Goal: Task Accomplishment & Management: Manage account settings

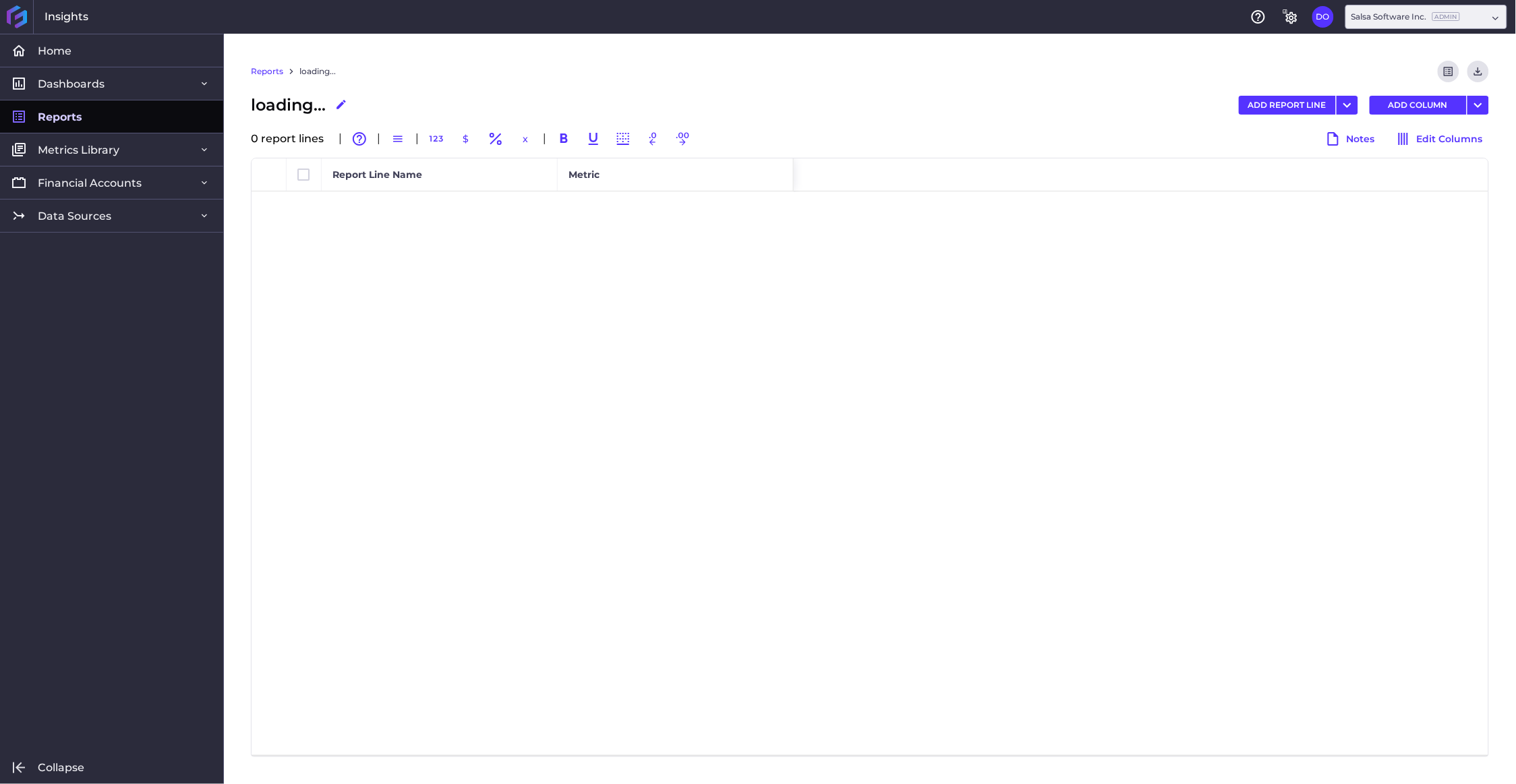
click at [74, 115] on span "Reports" at bounding box center [60, 117] width 45 height 14
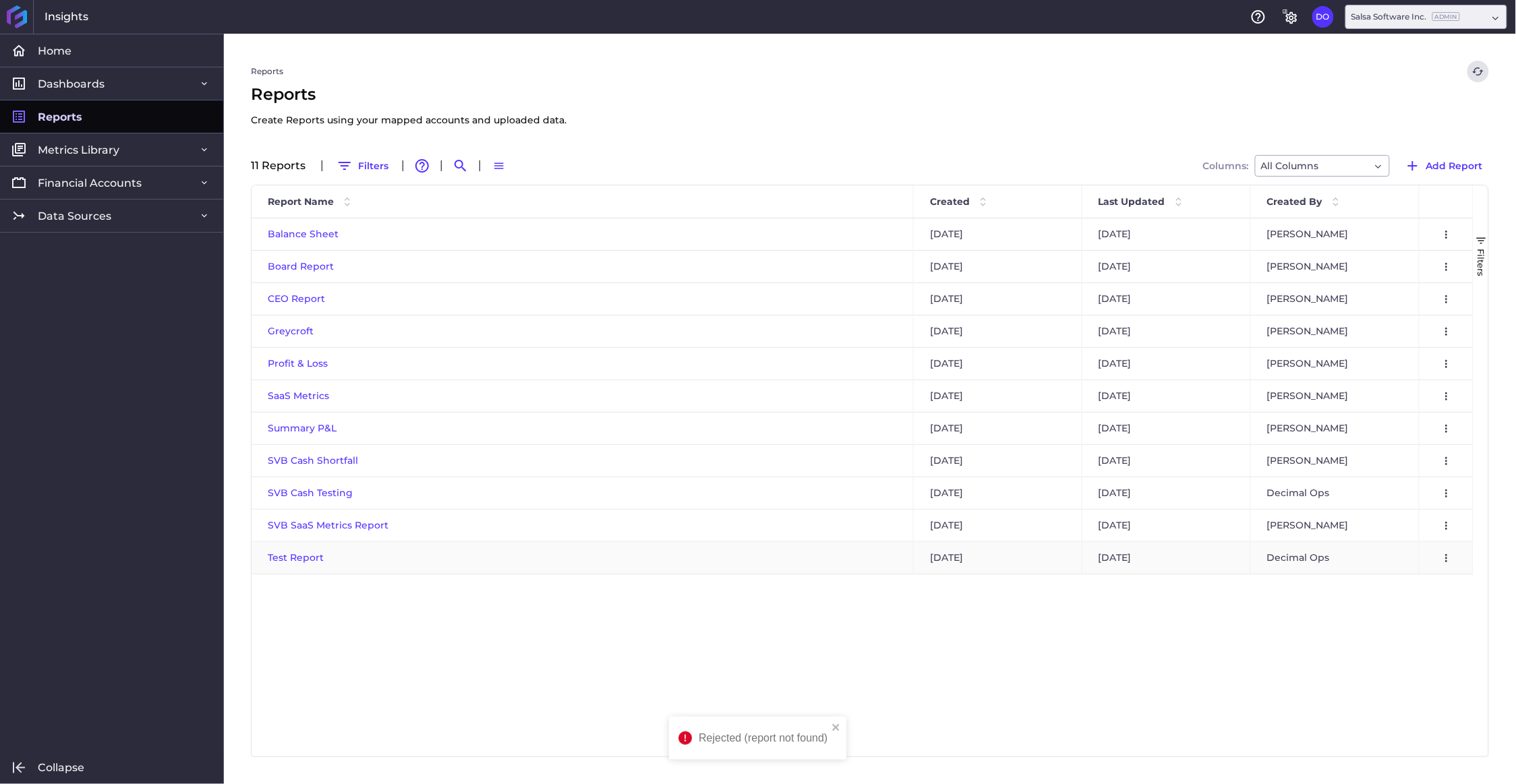
click at [303, 555] on span "Test Report" at bounding box center [296, 557] width 56 height 12
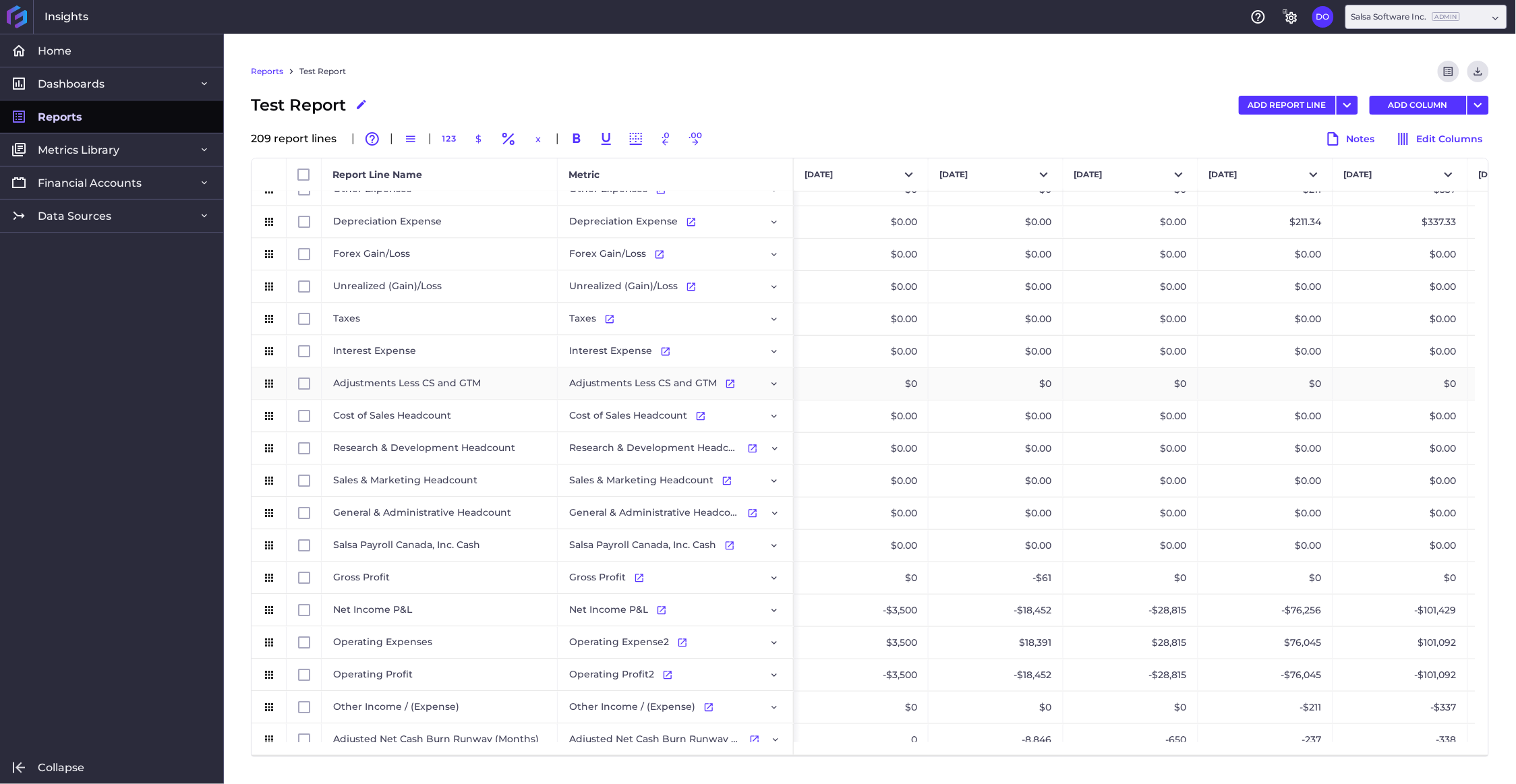
scroll to position [1189, 0]
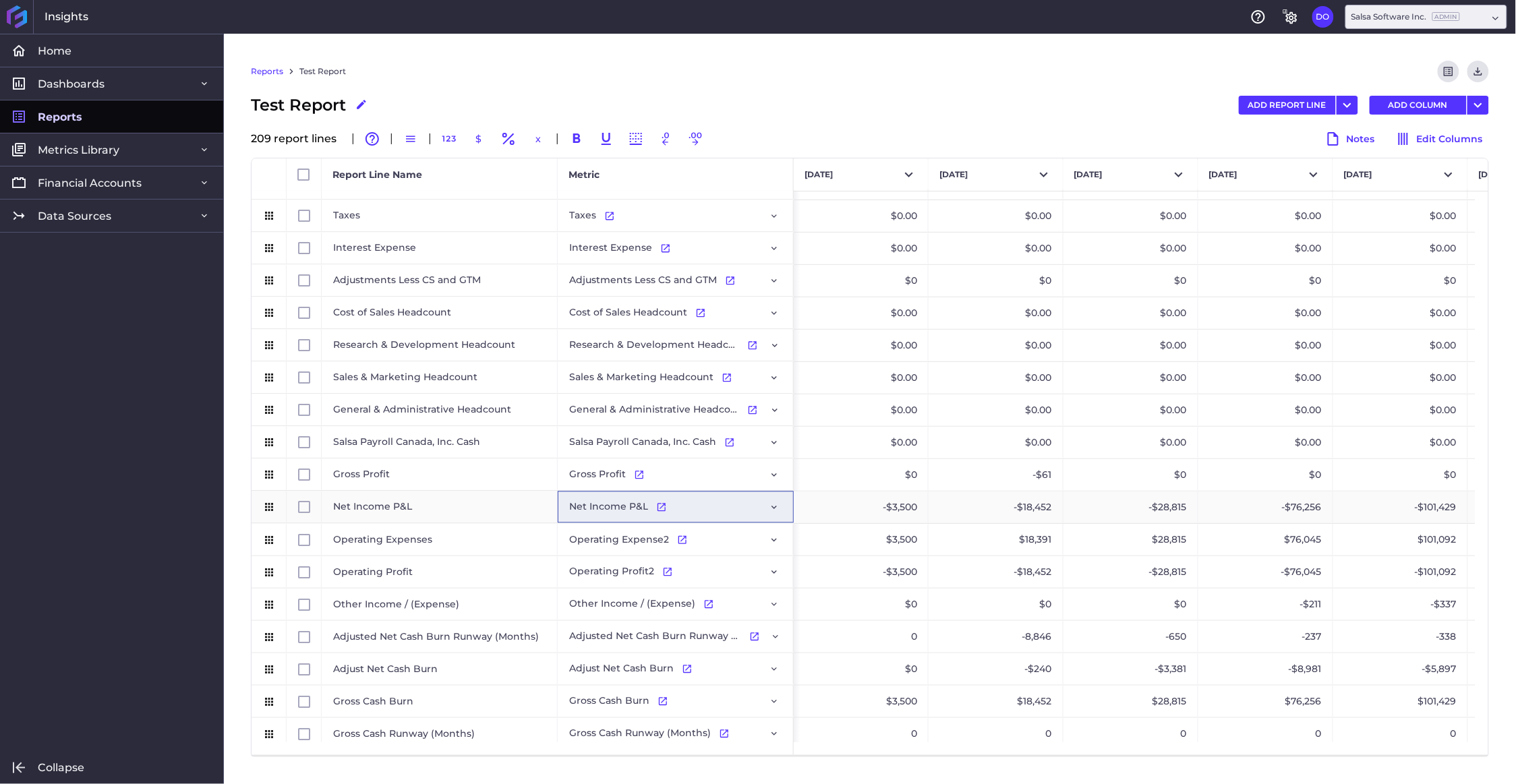
click at [696, 511] on div "Net Income P&L Go to Metric" at bounding box center [675, 507] width 213 height 30
click at [775, 507] on icon "Press SPACE to select this row." at bounding box center [774, 507] width 5 height 3
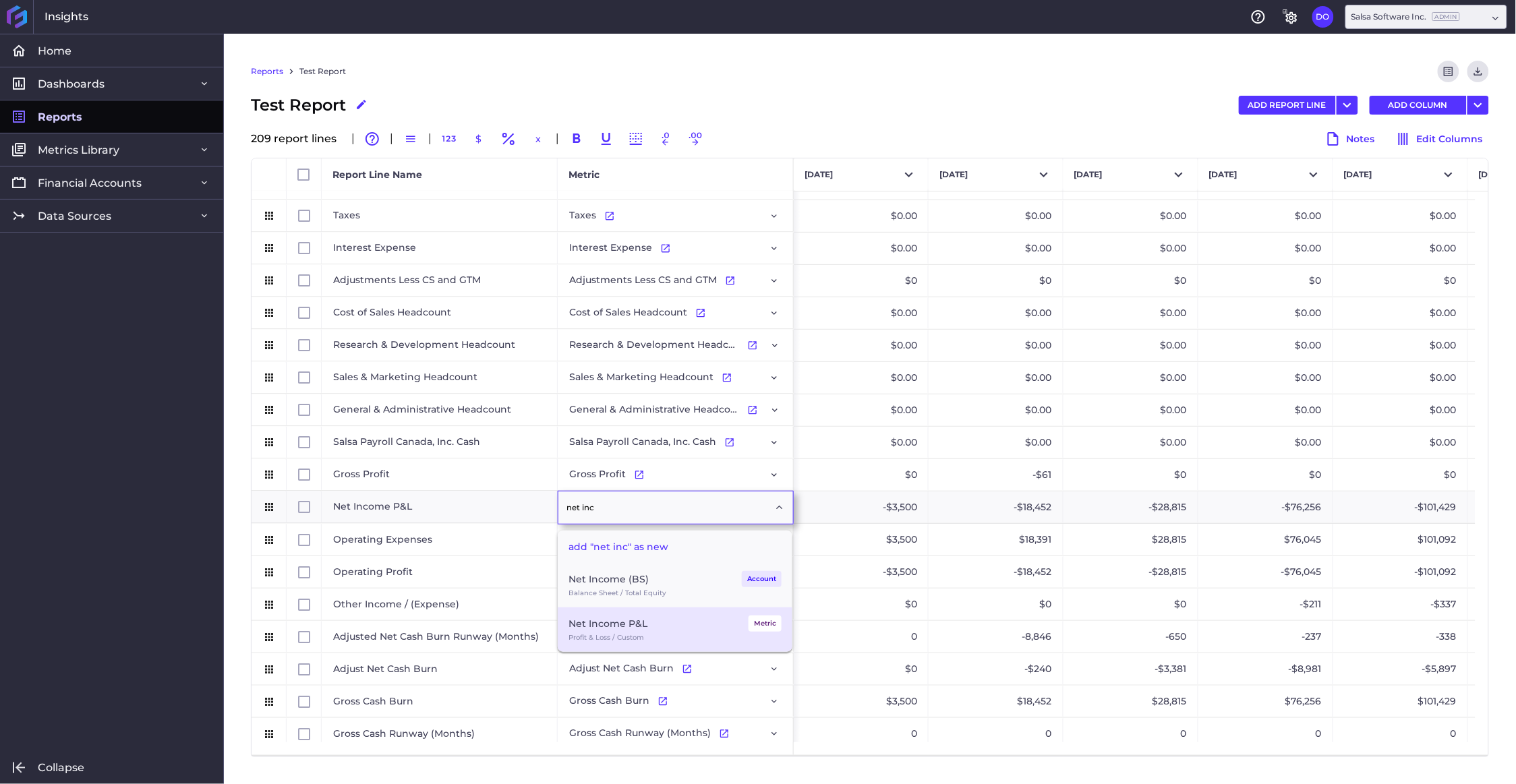
type input "net inc"
click at [640, 630] on div "Net Income P&L" at bounding box center [608, 623] width 79 height 16
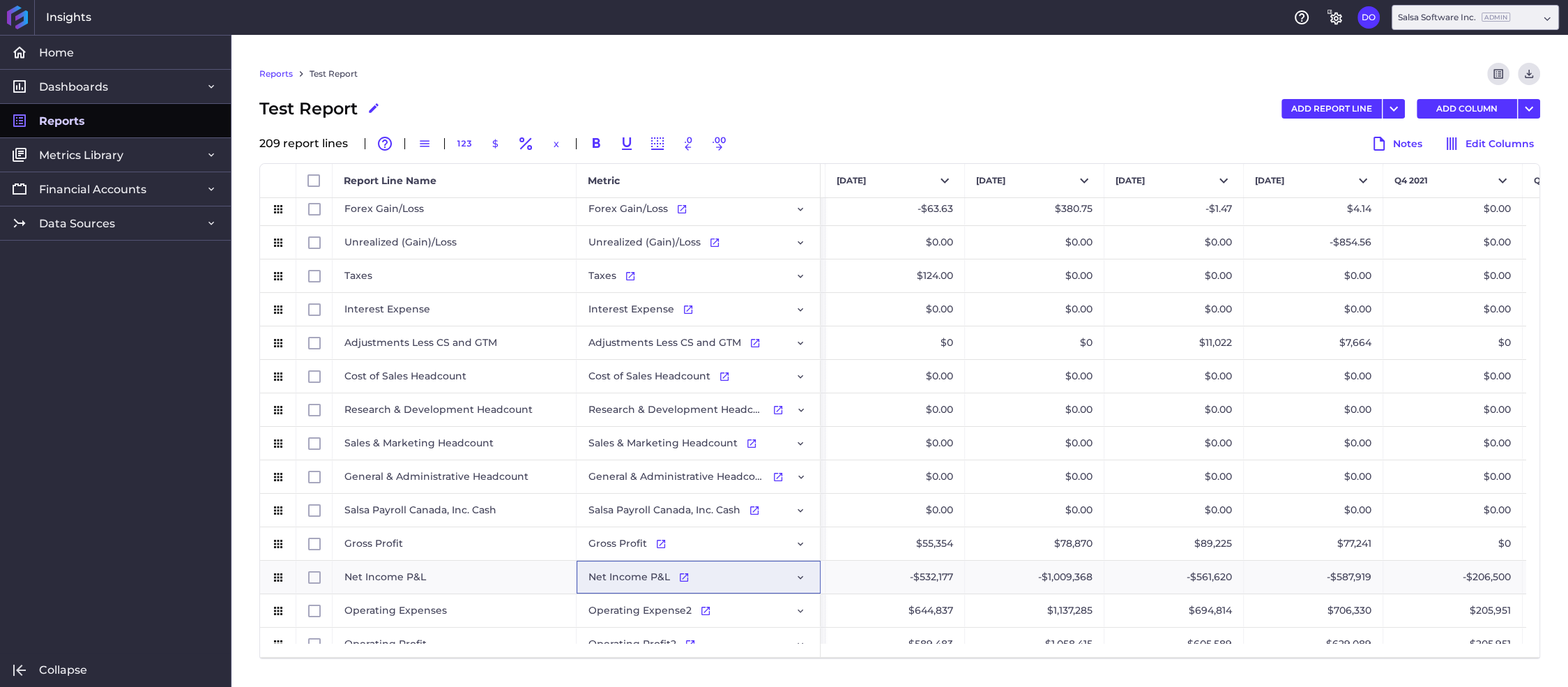
scroll to position [1177, 0]
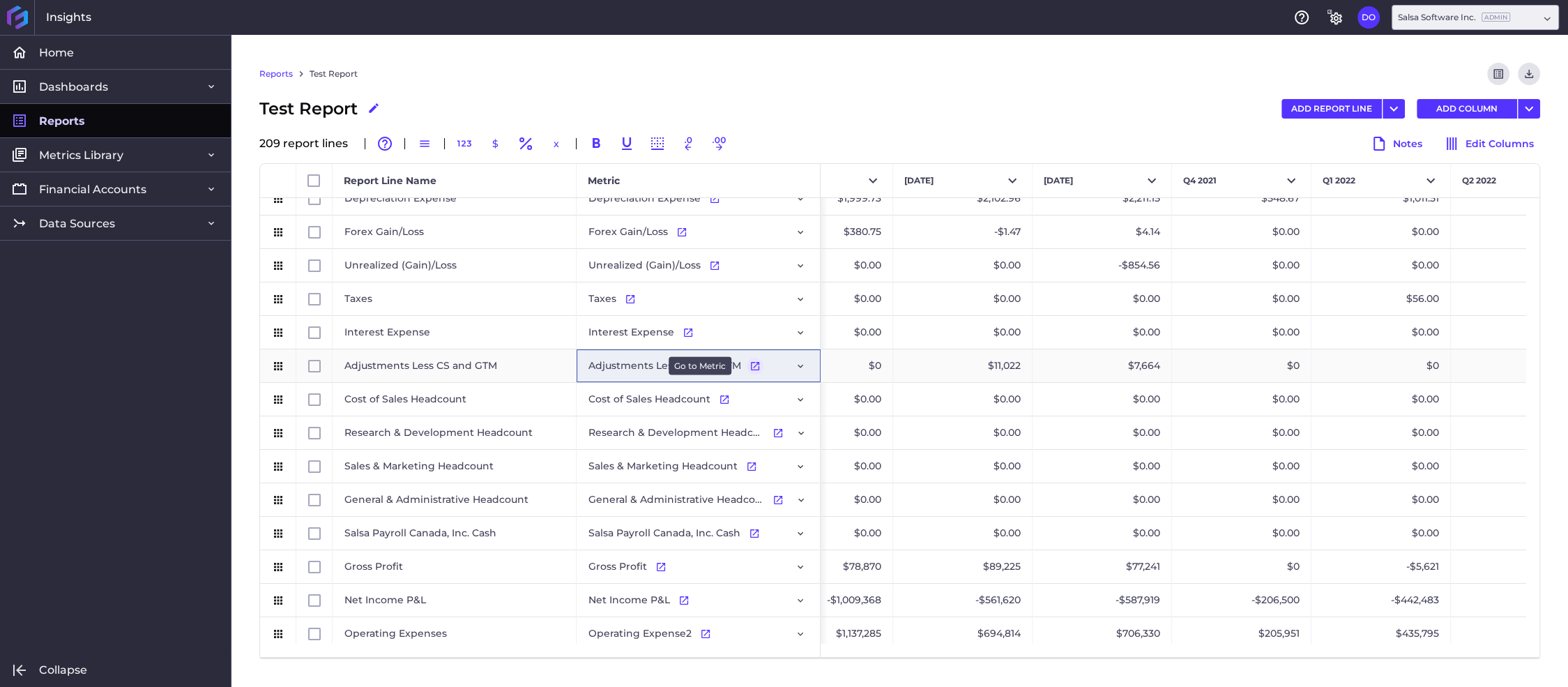
click at [753, 364] on icon "Press SPACE to select this row." at bounding box center [755, 365] width 8 height 8
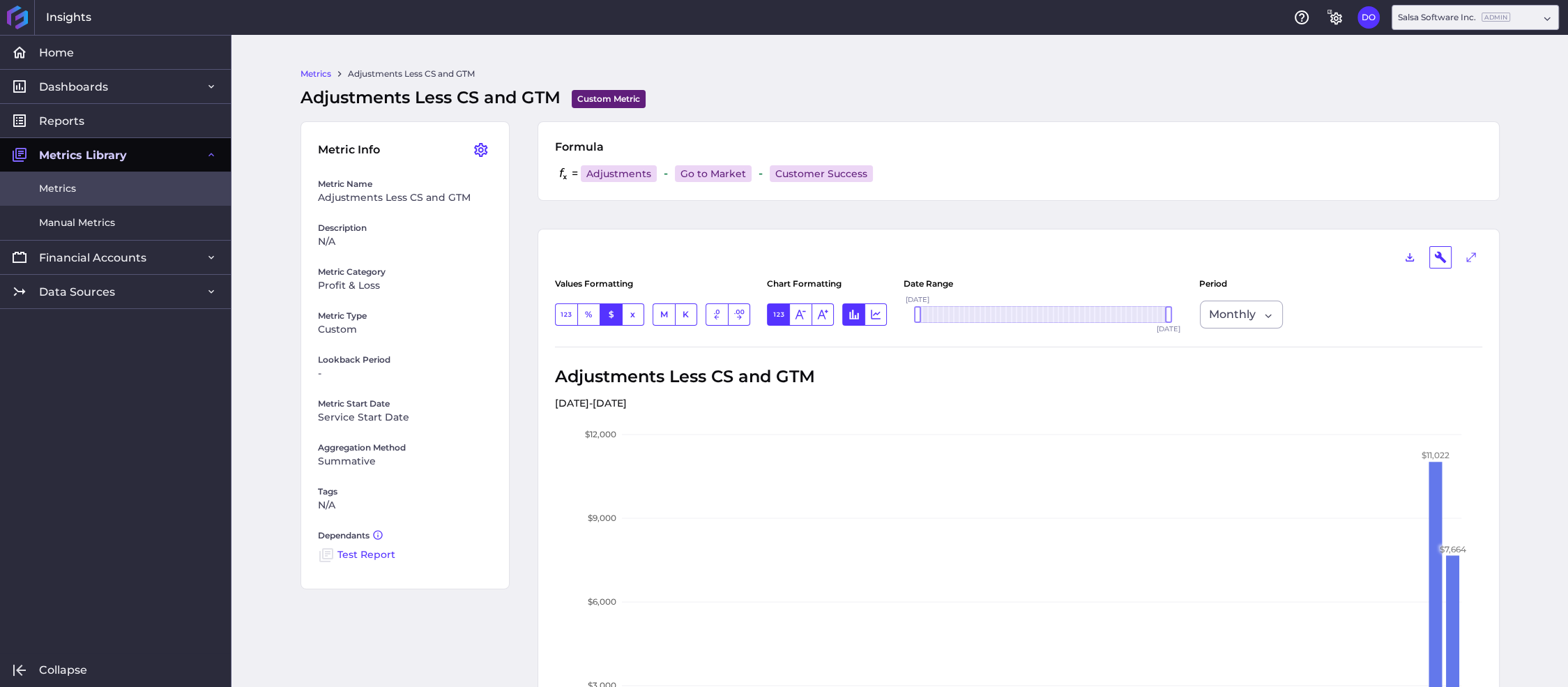
click at [81, 192] on link "Metrics" at bounding box center [115, 189] width 231 height 34
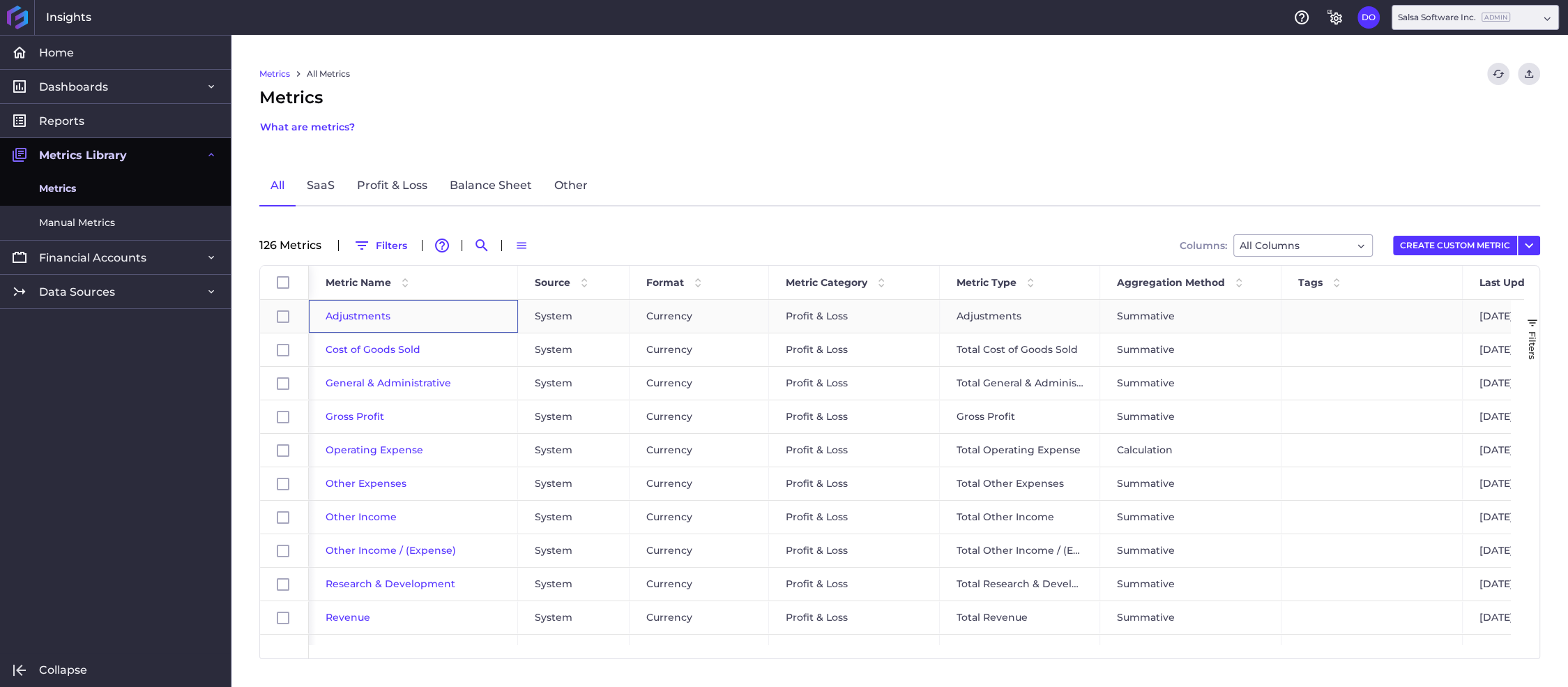
click at [370, 313] on span "Adjustments" at bounding box center [357, 315] width 65 height 12
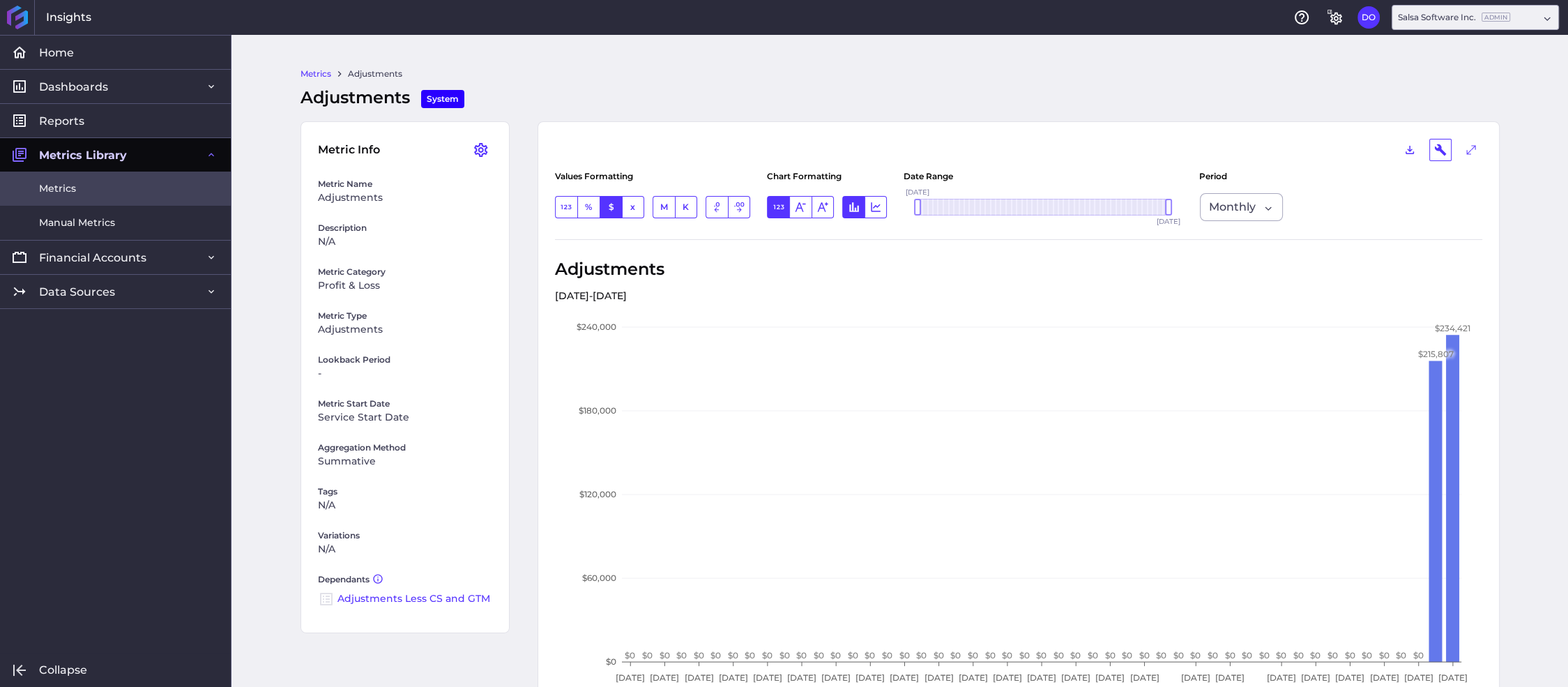
click at [76, 191] on link "Metrics" at bounding box center [115, 189] width 231 height 34
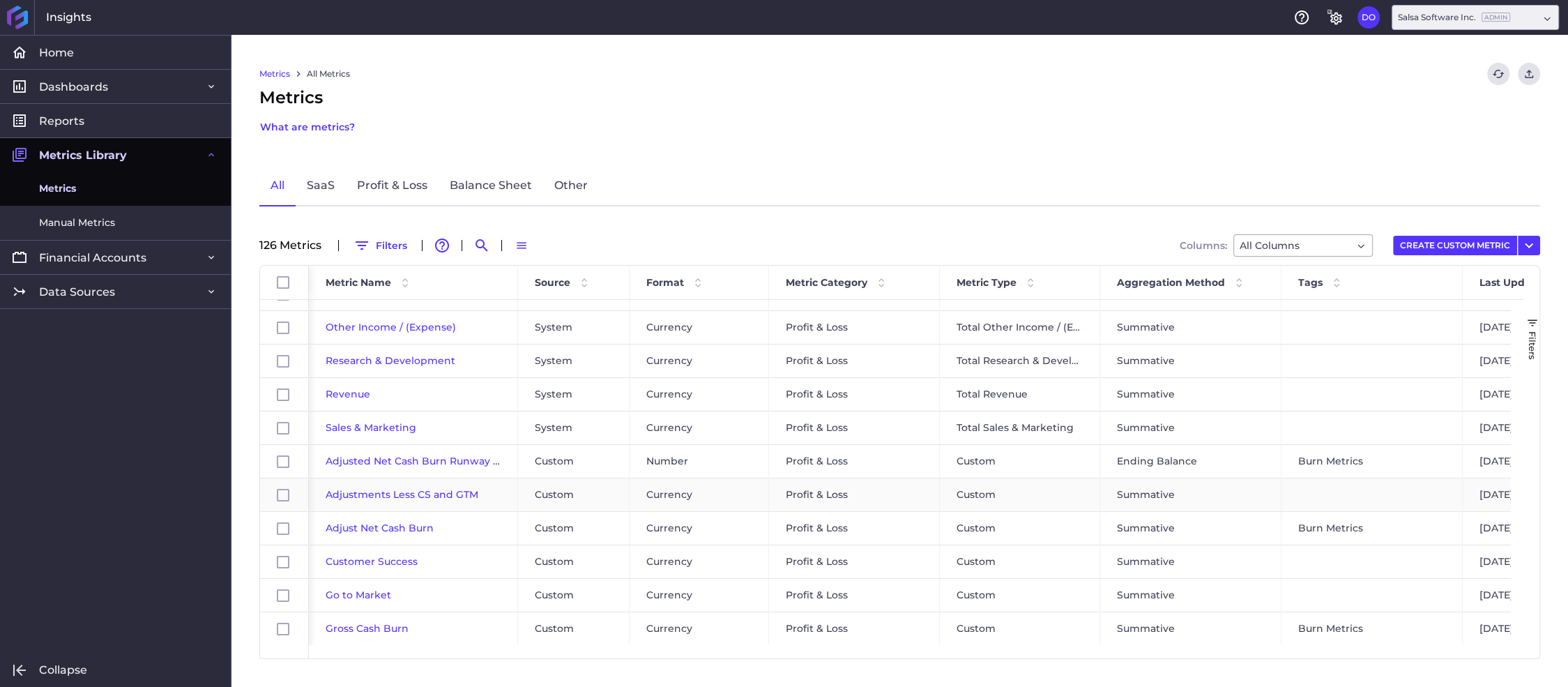
click at [395, 494] on span "Adjustments Less CS and GTM" at bounding box center [401, 495] width 152 height 12
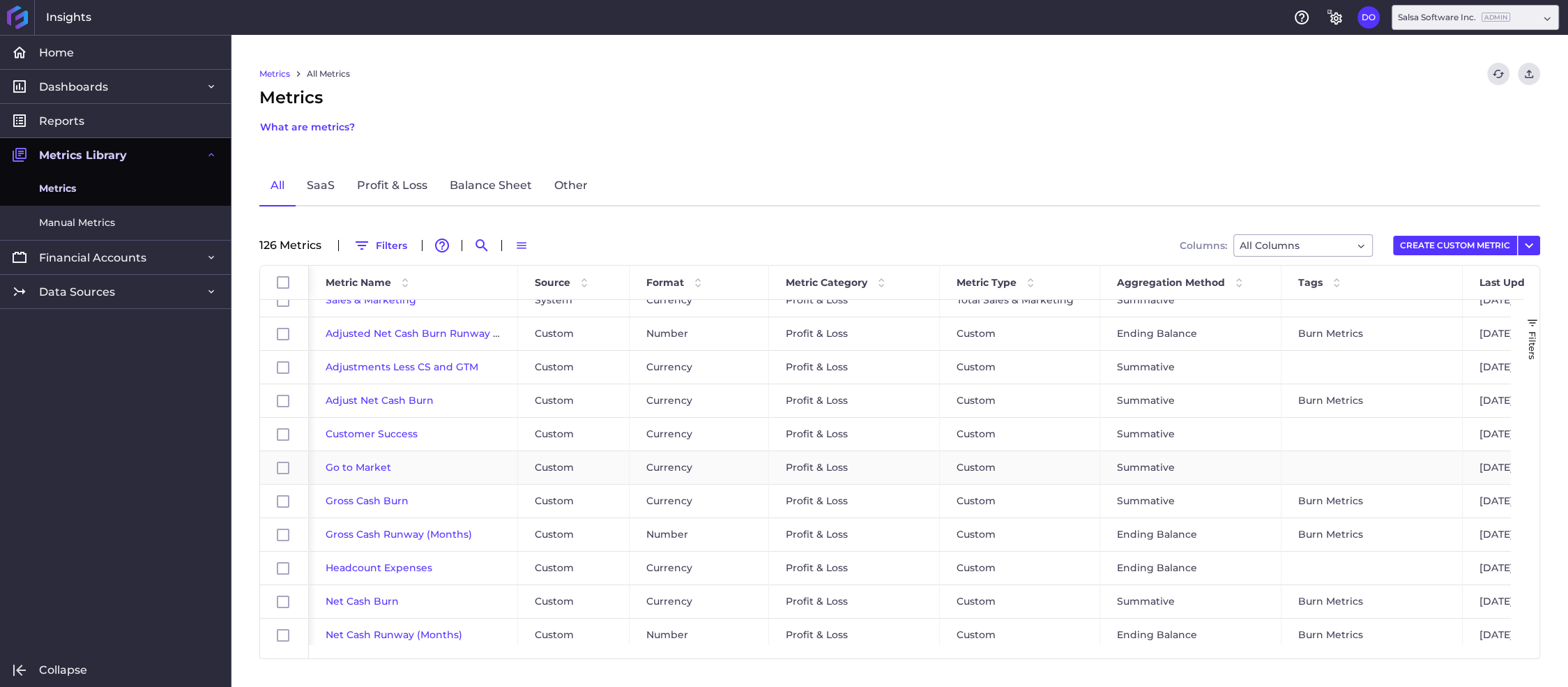
click at [358, 466] on span "Go to Market" at bounding box center [358, 467] width 66 height 12
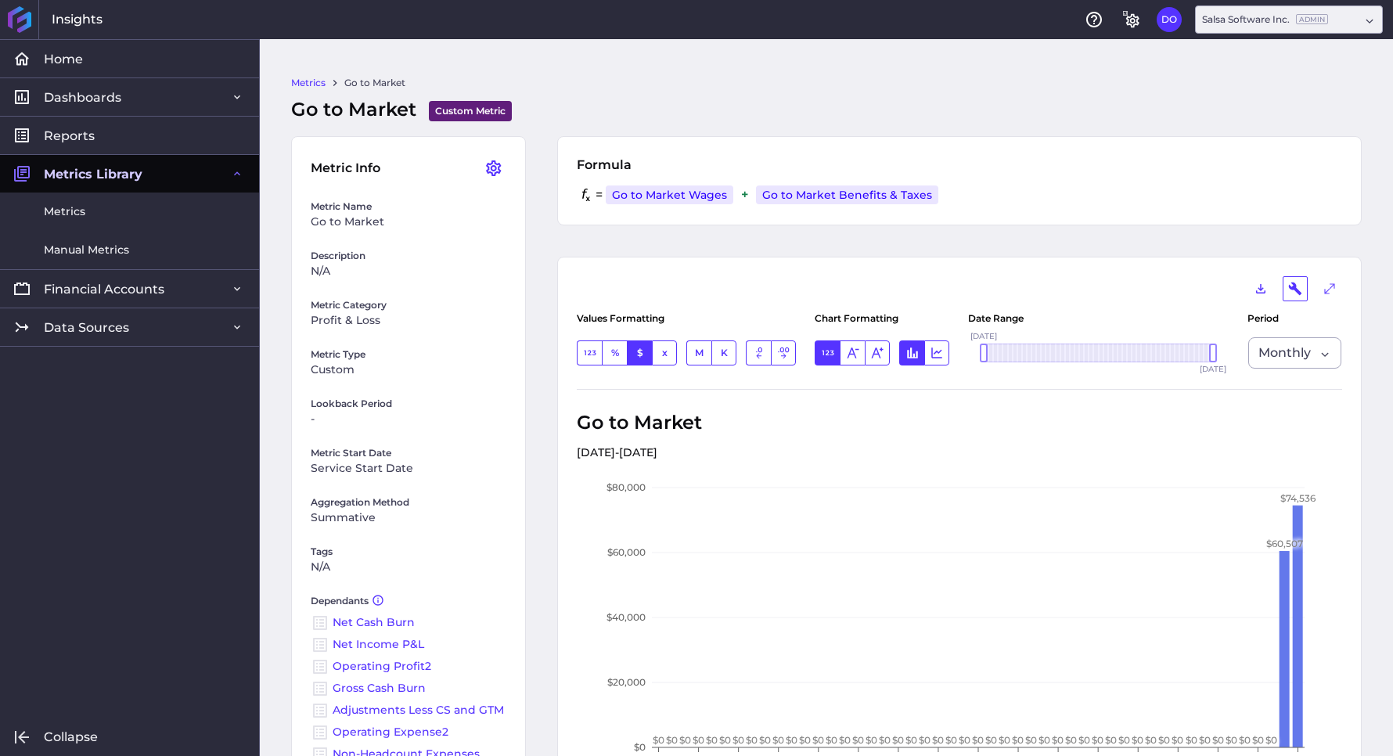
click at [307, 80] on link "Metrics" at bounding box center [308, 83] width 34 height 14
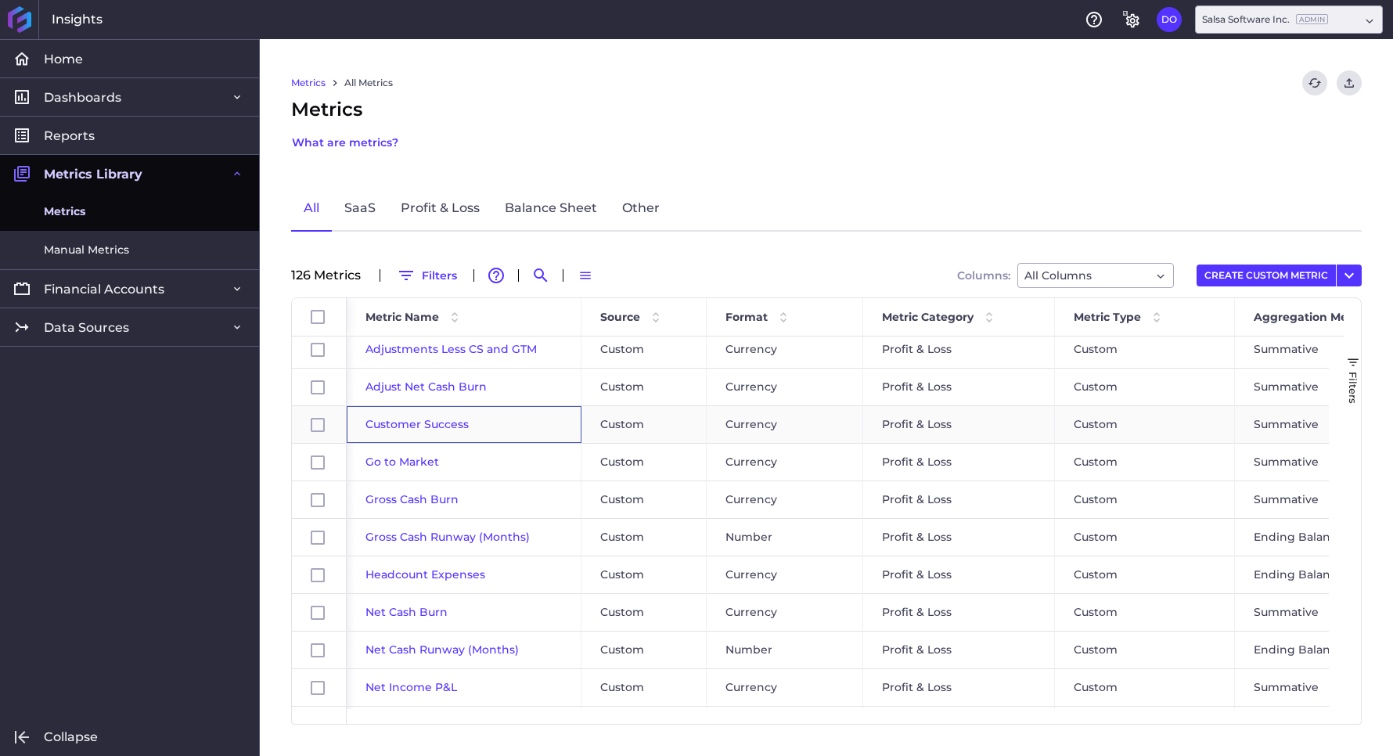
click at [387, 425] on span "Customer Success" at bounding box center [416, 424] width 103 height 14
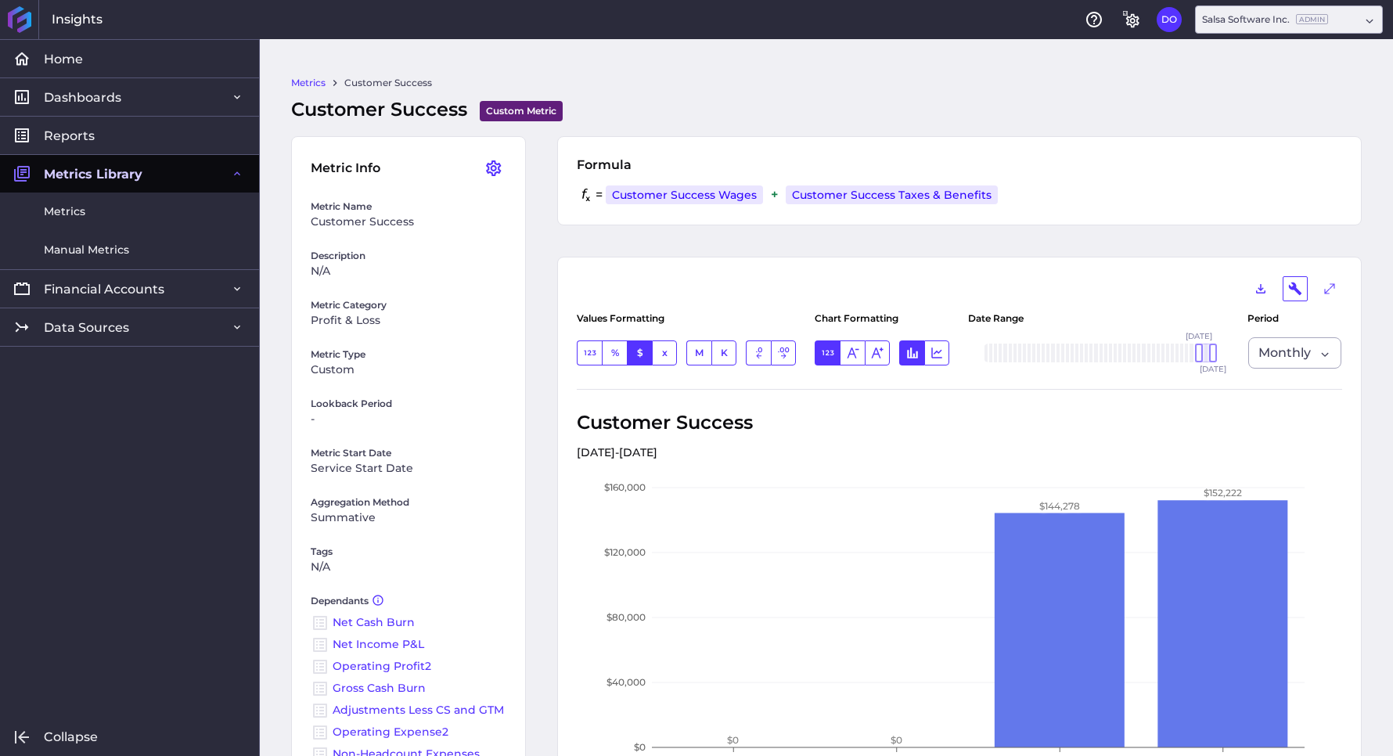
click at [309, 81] on link "Metrics" at bounding box center [308, 83] width 34 height 14
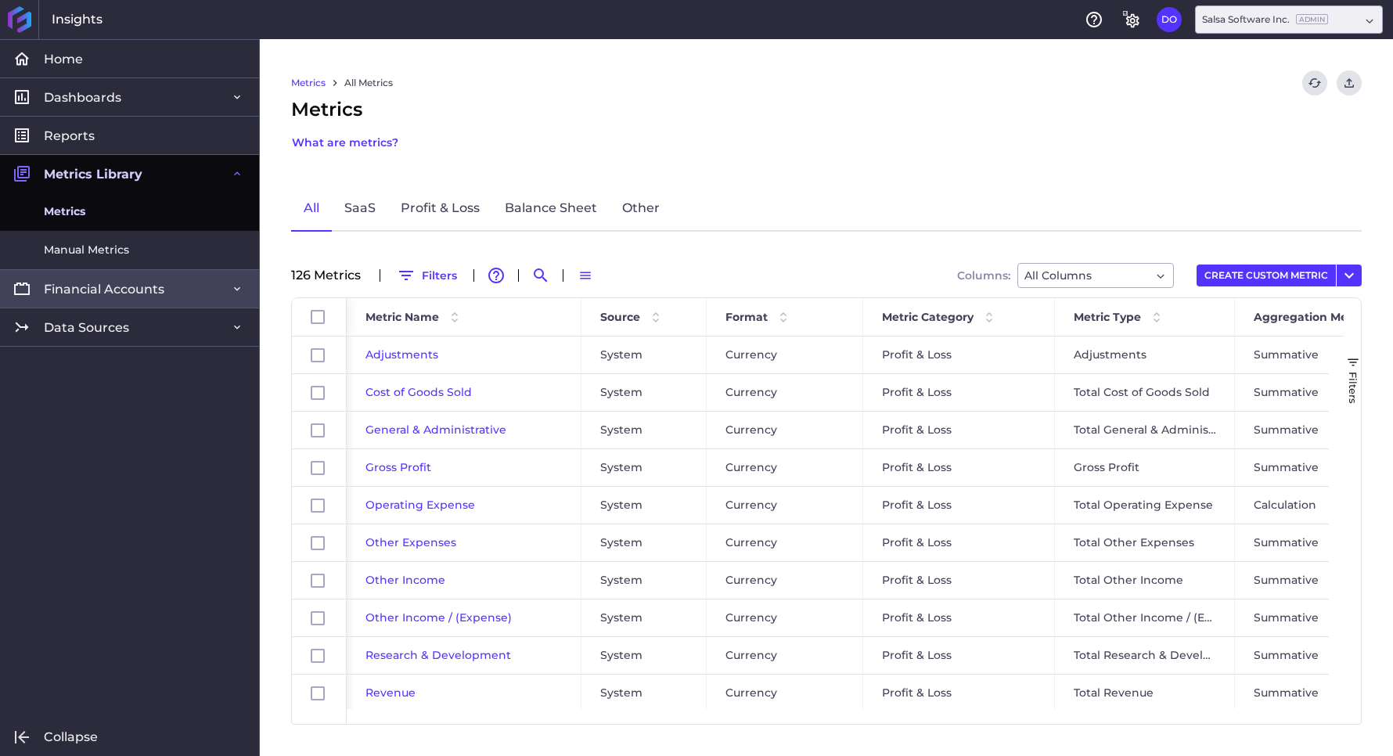
click at [83, 290] on span "Financial Accounts" at bounding box center [104, 289] width 121 height 16
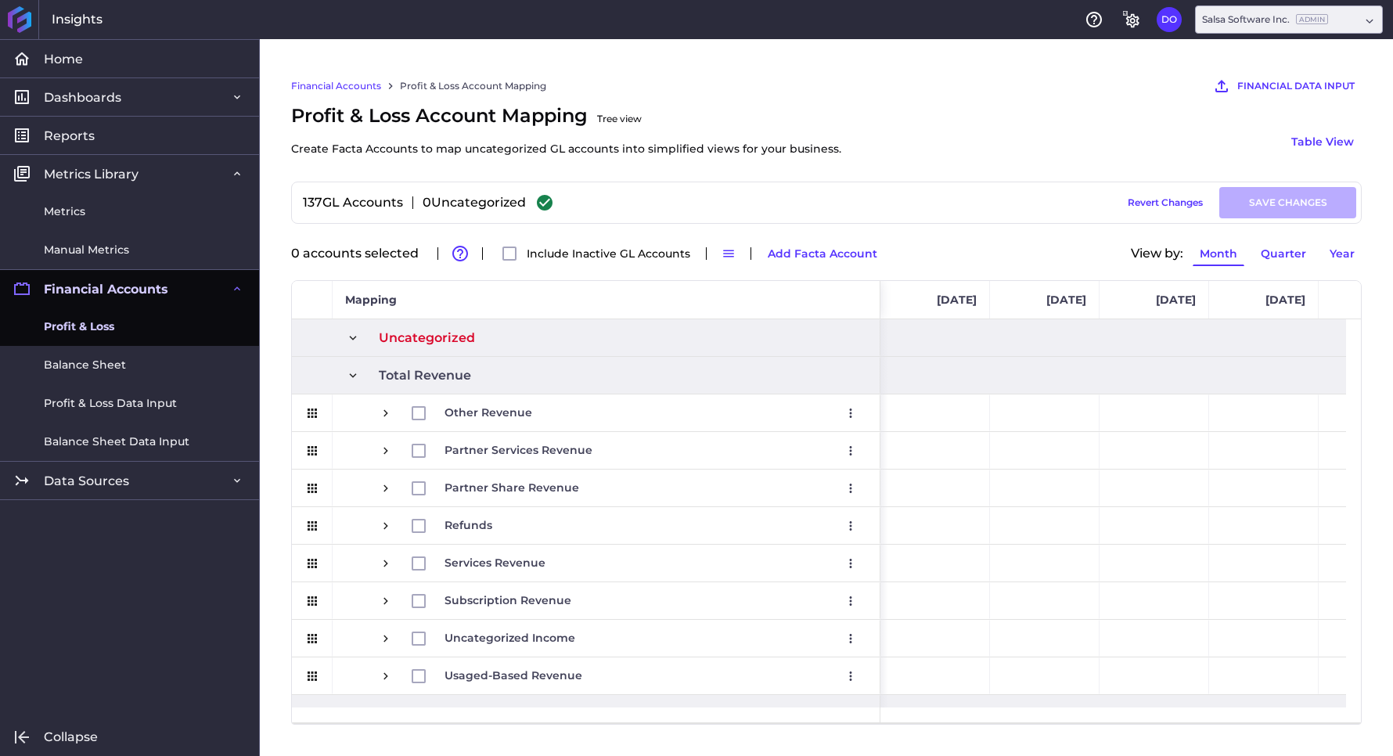
click at [81, 322] on span "Profit & Loss" at bounding box center [79, 326] width 70 height 16
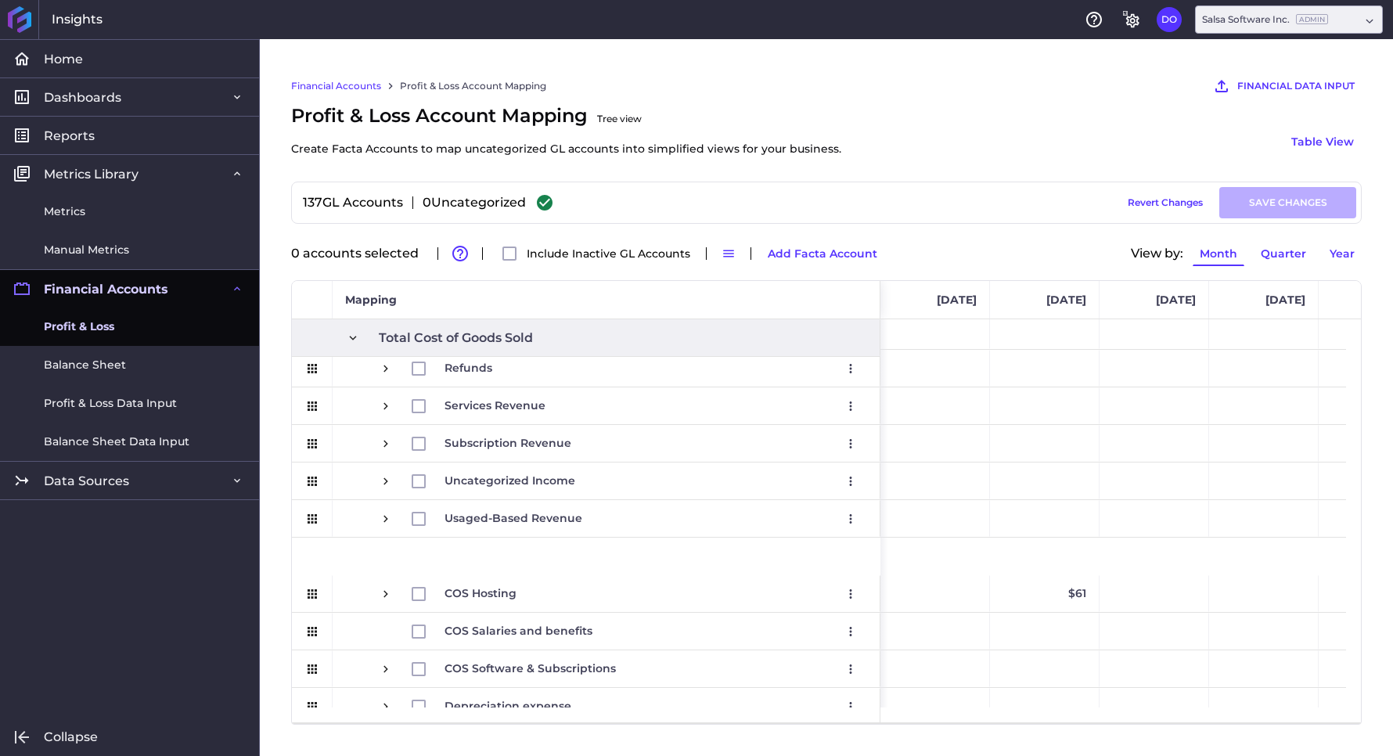
scroll to position [597, 0]
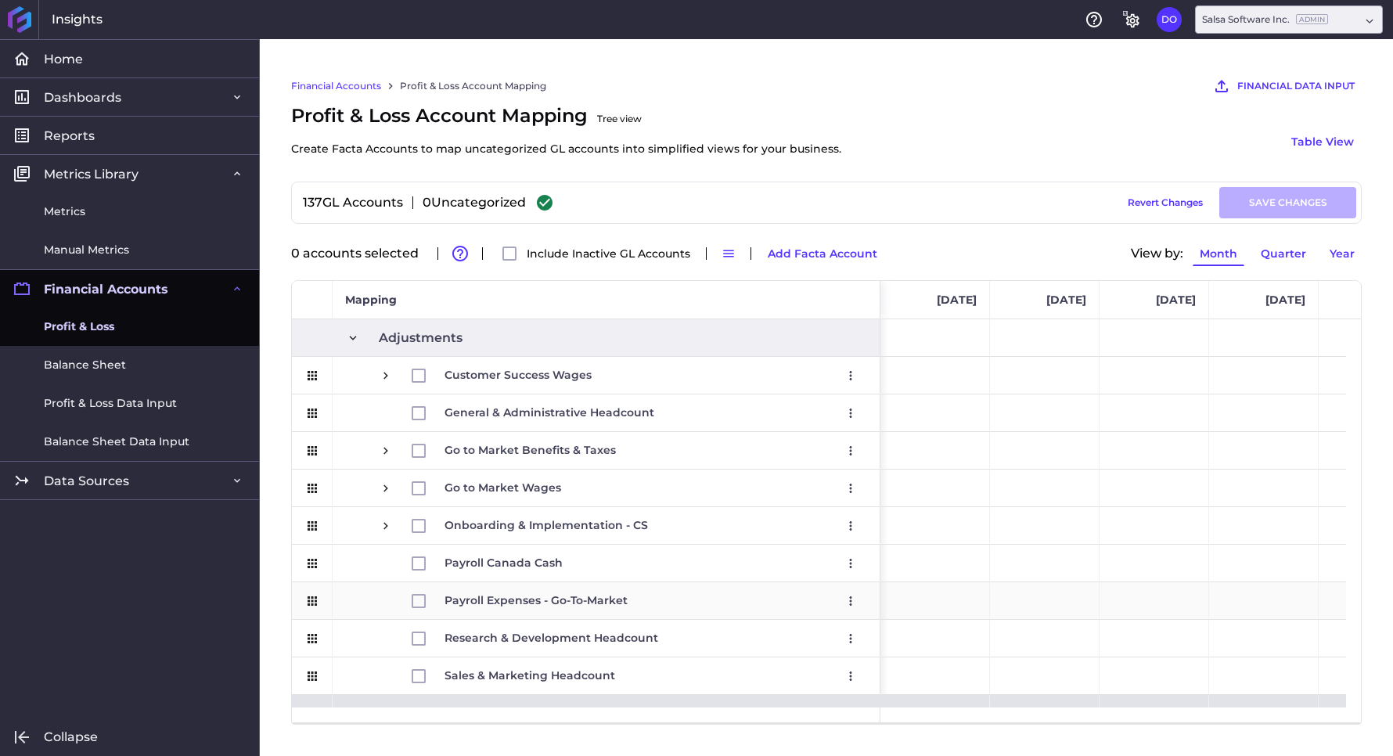
click at [516, 600] on span "Payroll Expenses - Go-To-Market" at bounding box center [535, 600] width 183 height 35
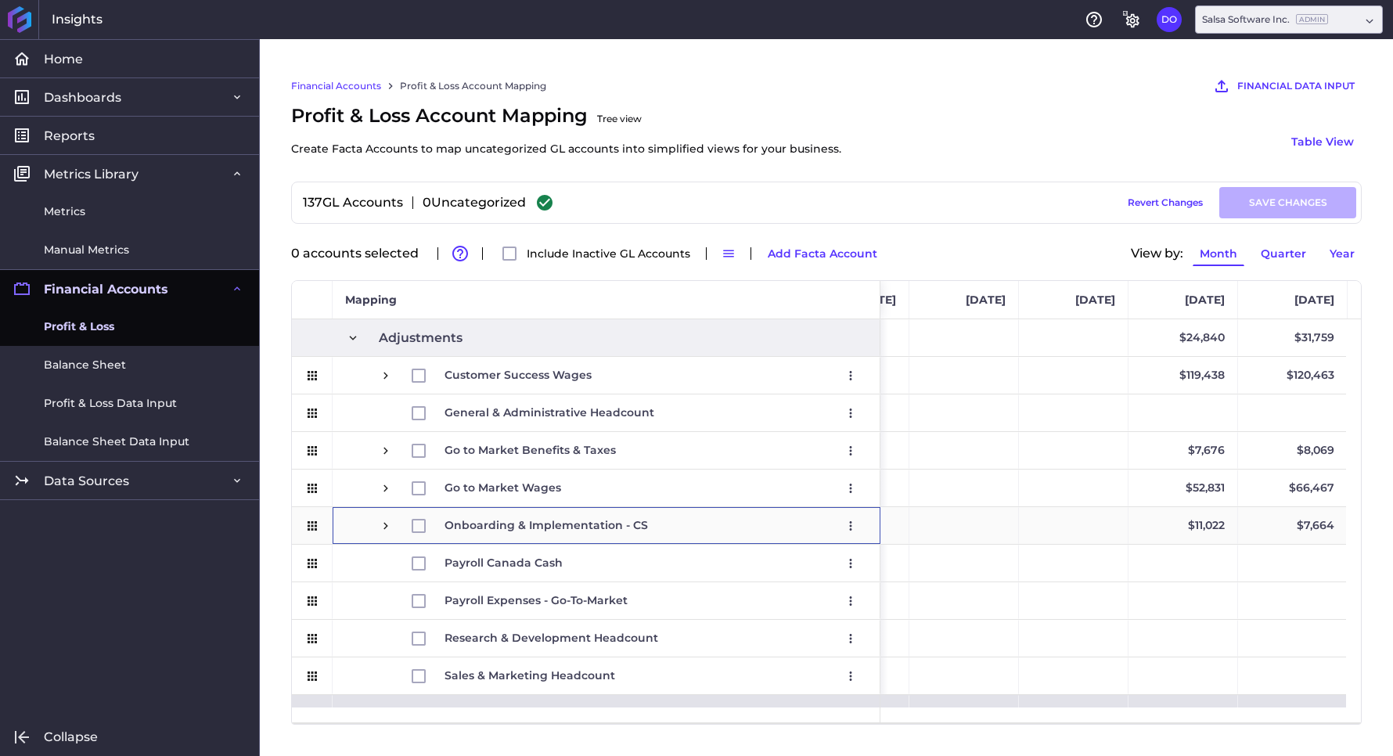
click at [381, 520] on span "Press SPACE to select this row." at bounding box center [386, 526] width 14 height 14
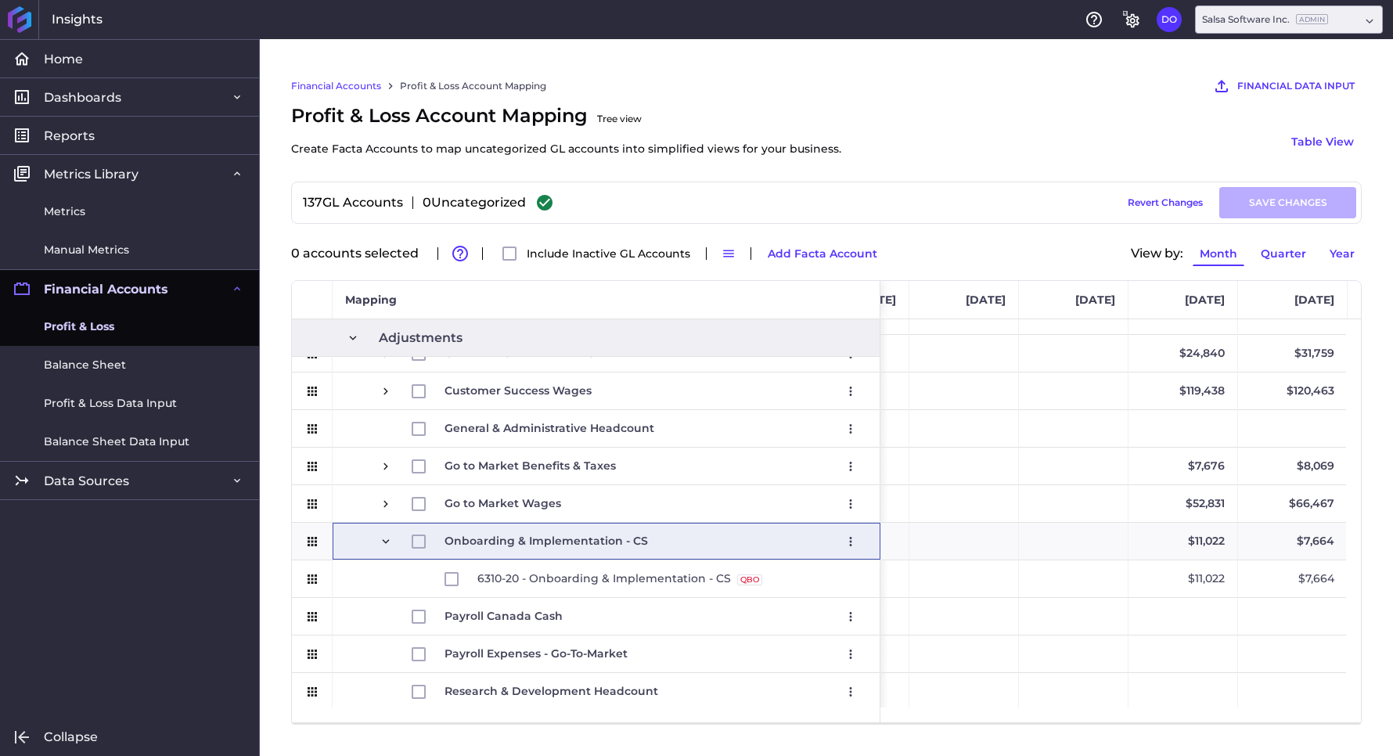
scroll to position [2258, 0]
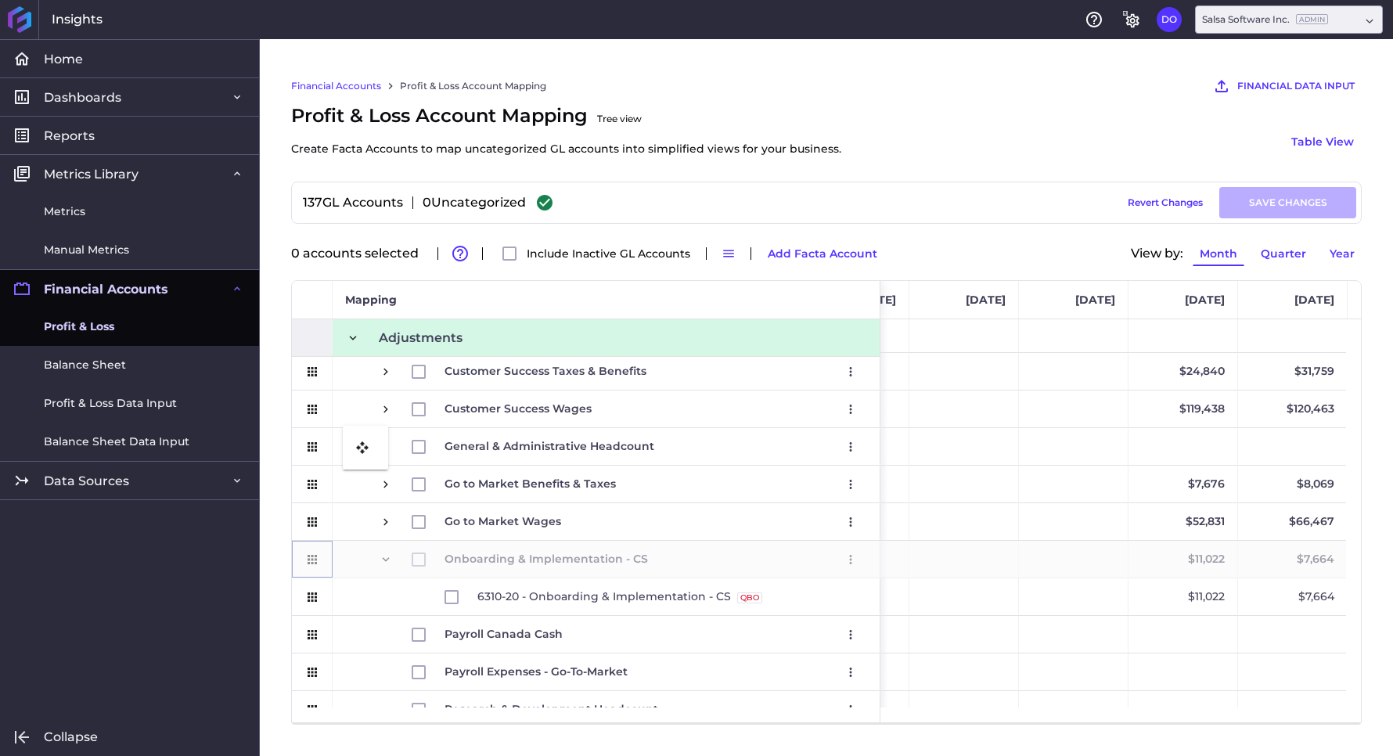
drag, startPoint x: 311, startPoint y: 563, endPoint x: 351, endPoint y: 435, distance: 133.7
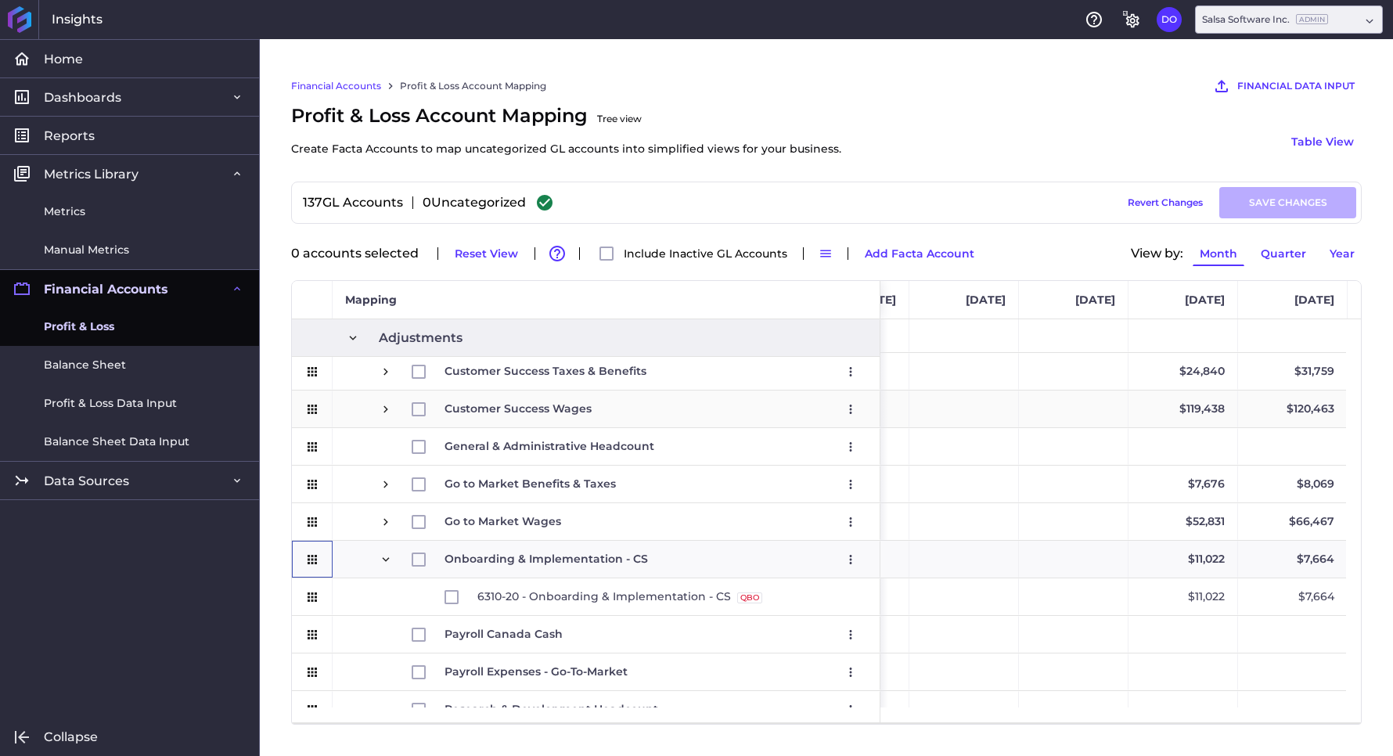
click at [386, 410] on span "Press SPACE to select this row." at bounding box center [386, 409] width 14 height 14
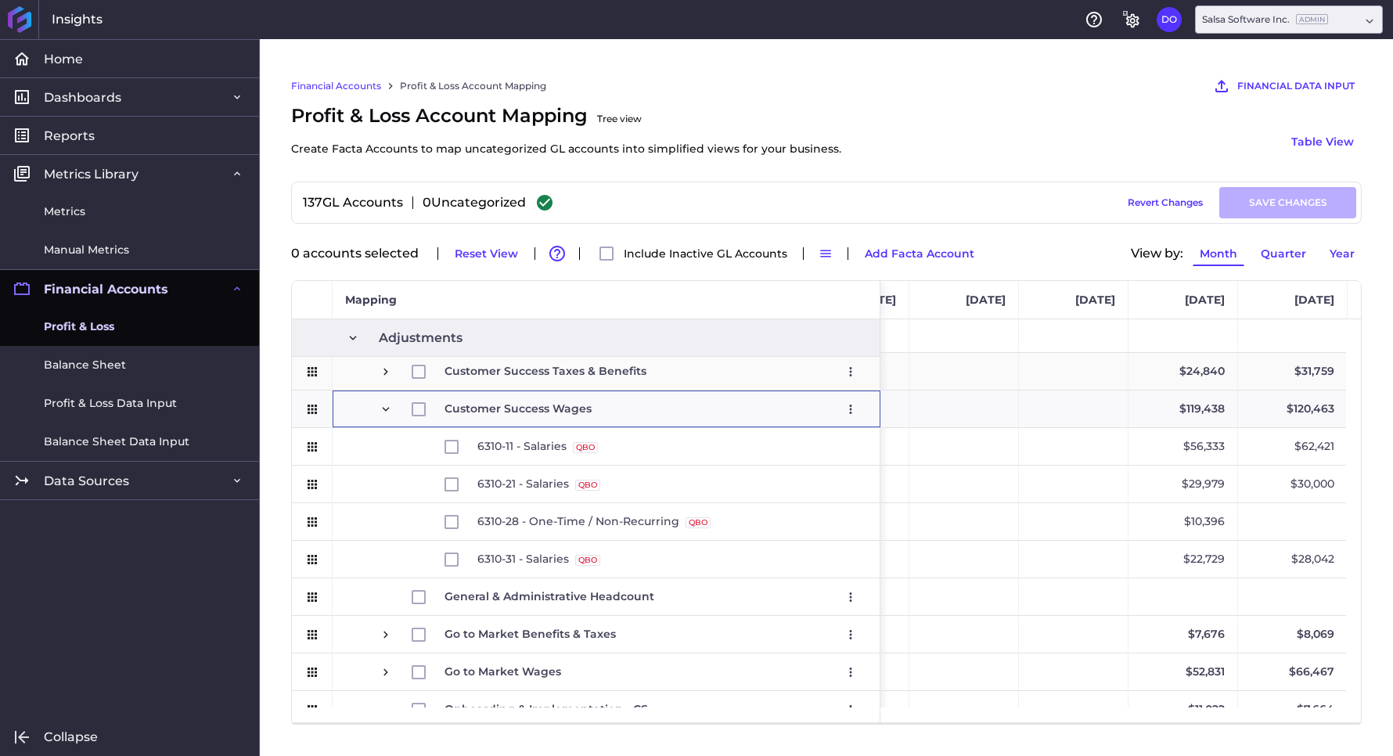
click at [387, 372] on span "Press SPACE to select this row." at bounding box center [386, 372] width 14 height 14
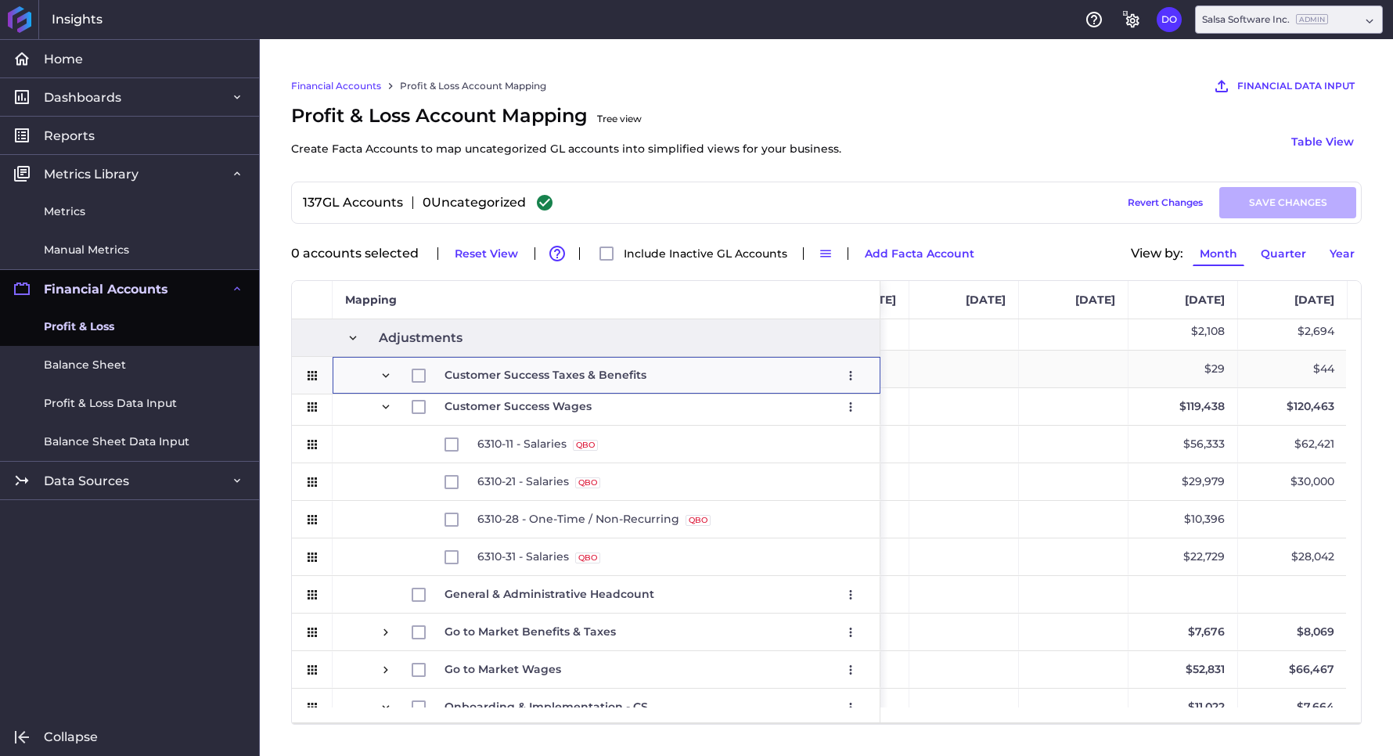
scroll to position [2712, 0]
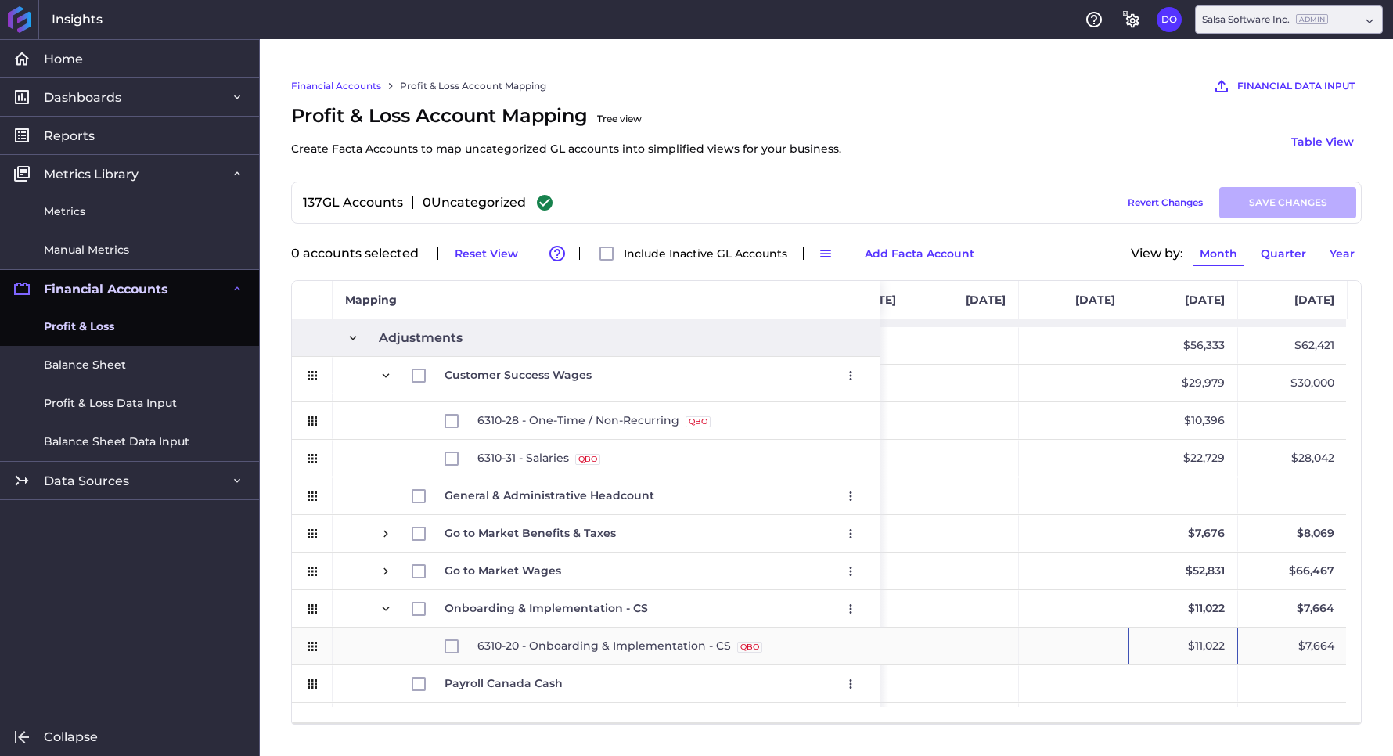
click at [1215, 642] on div "$11,022" at bounding box center [1183, 646] width 110 height 37
click at [1325, 645] on div "$7,664" at bounding box center [1293, 646] width 110 height 37
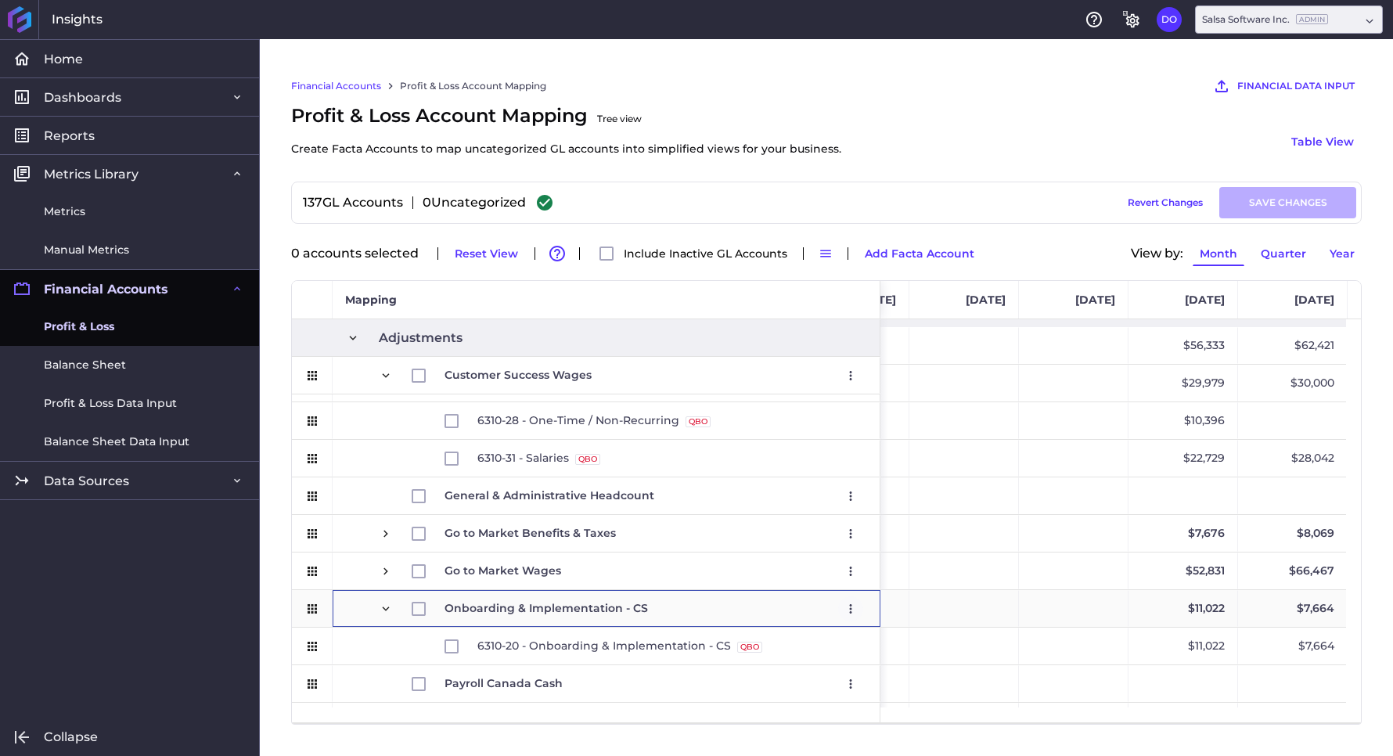
click at [851, 605] on icon "User Menu" at bounding box center [851, 609] width 14 height 14
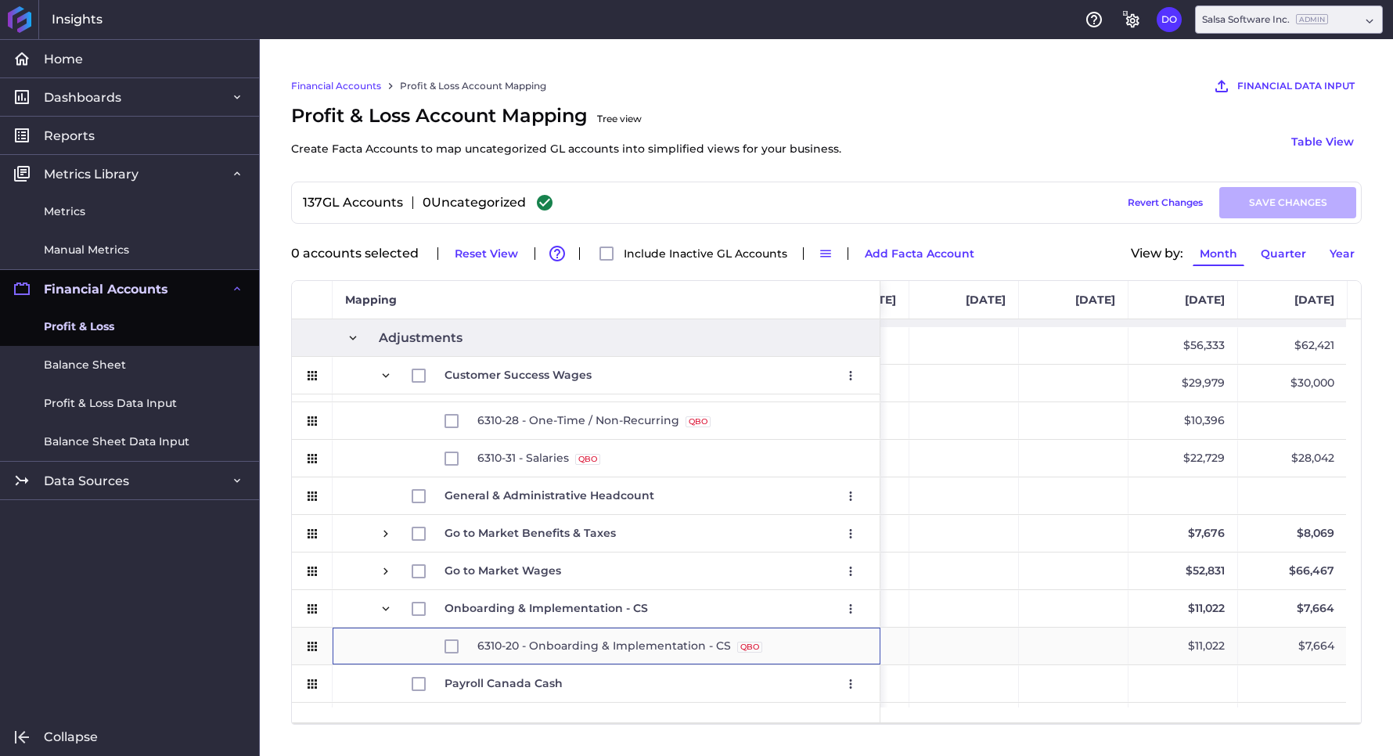
click at [528, 642] on span "6310-20 - Onboarding & Implementation - CS QBO Source" at bounding box center [619, 645] width 285 height 35
click at [452, 645] on input "Press Space to toggle row selection (unchecked)" at bounding box center [451, 646] width 14 height 14
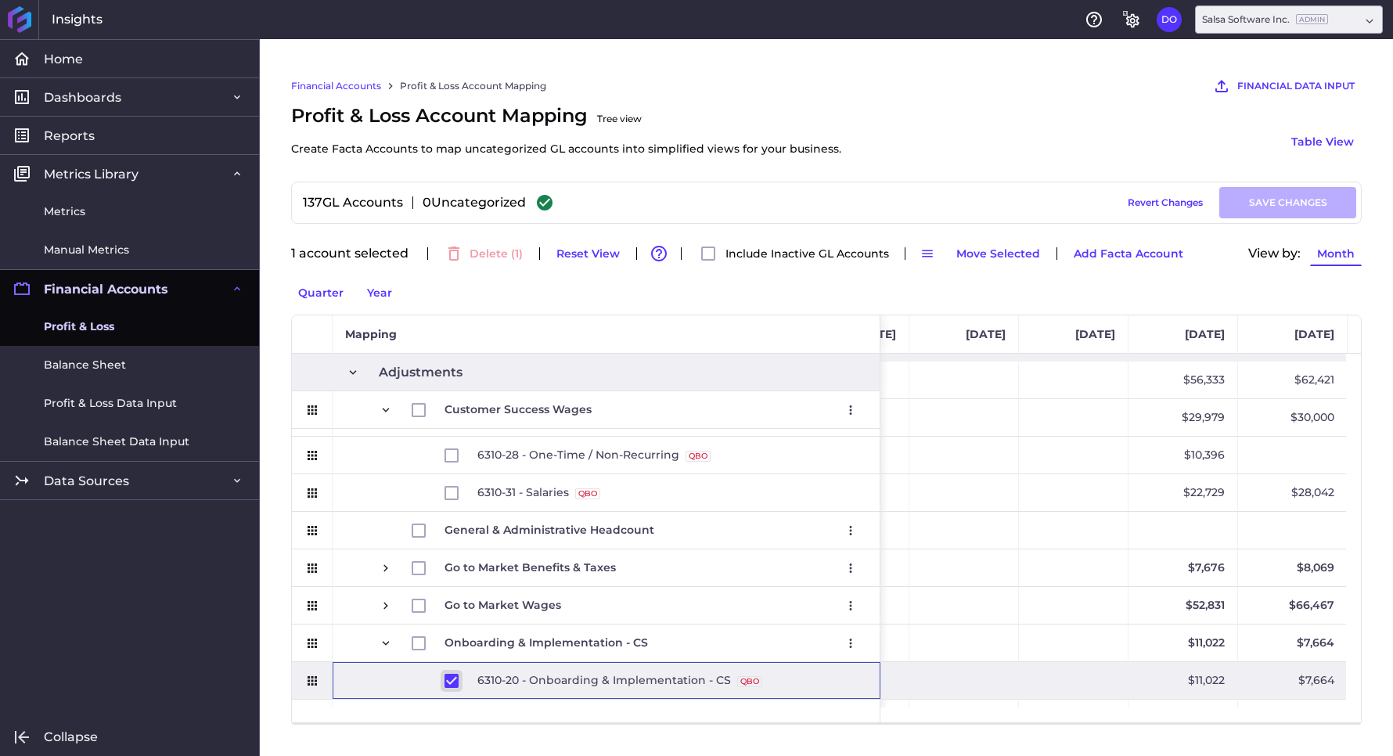
click at [451, 677] on input "Press Space to toggle row selection (checked)" at bounding box center [451, 681] width 14 height 14
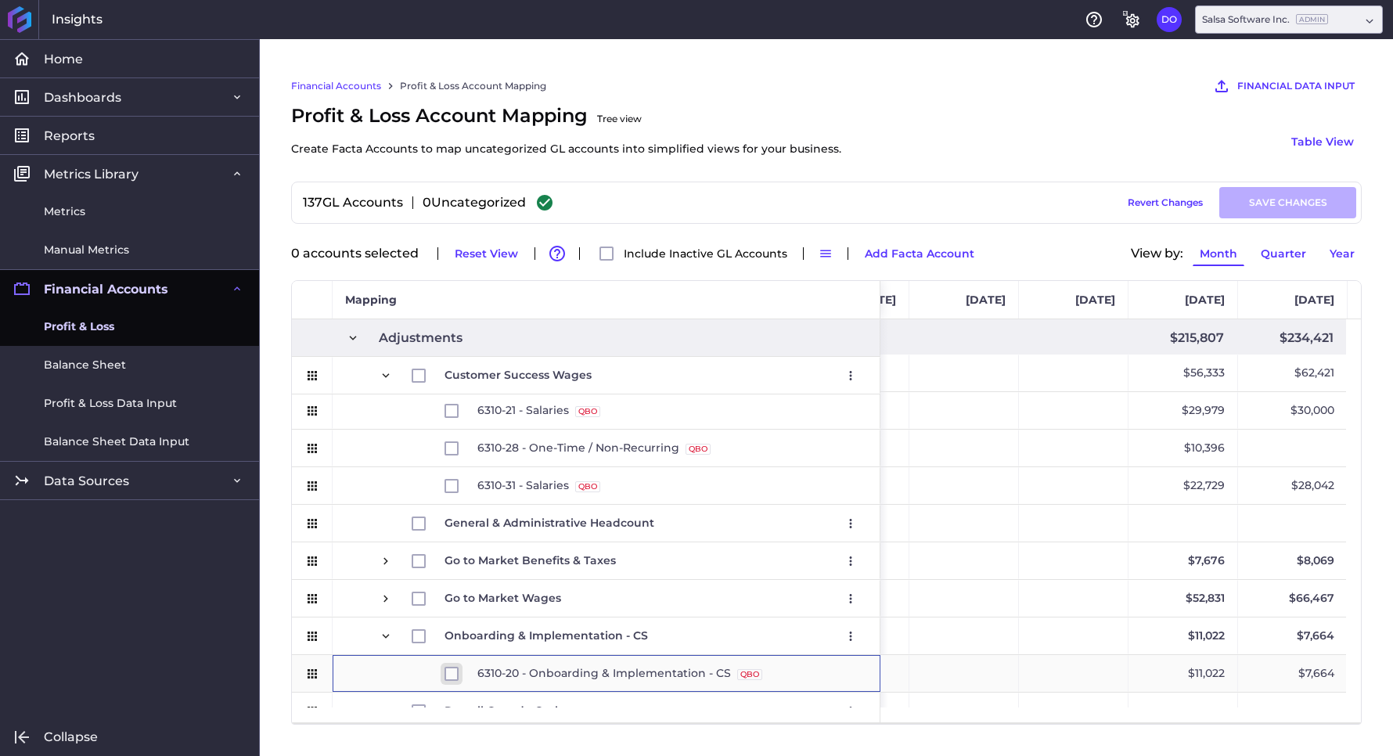
click at [449, 672] on input "Press Space to toggle row selection (unchecked)" at bounding box center [451, 674] width 14 height 14
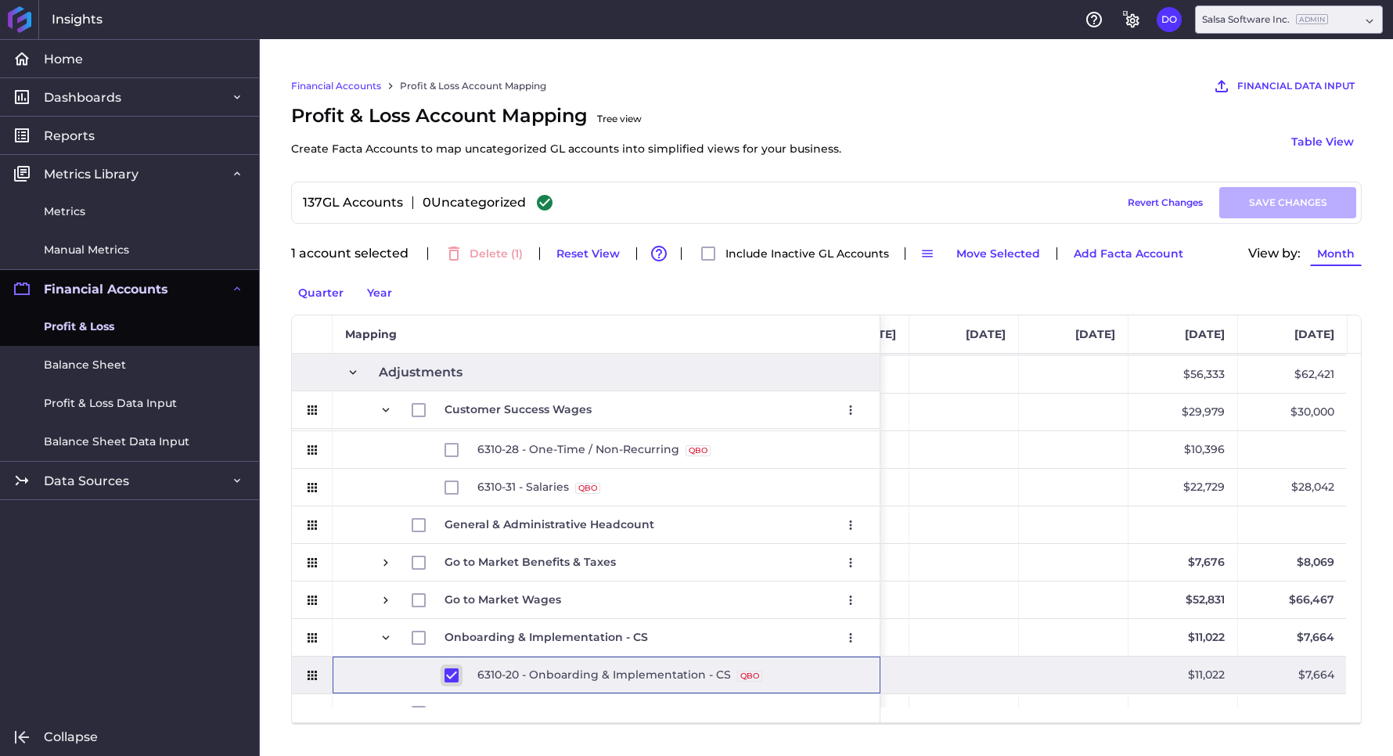
click at [452, 673] on input "Press Space to toggle row selection (checked)" at bounding box center [451, 675] width 14 height 14
checkbox input "false"
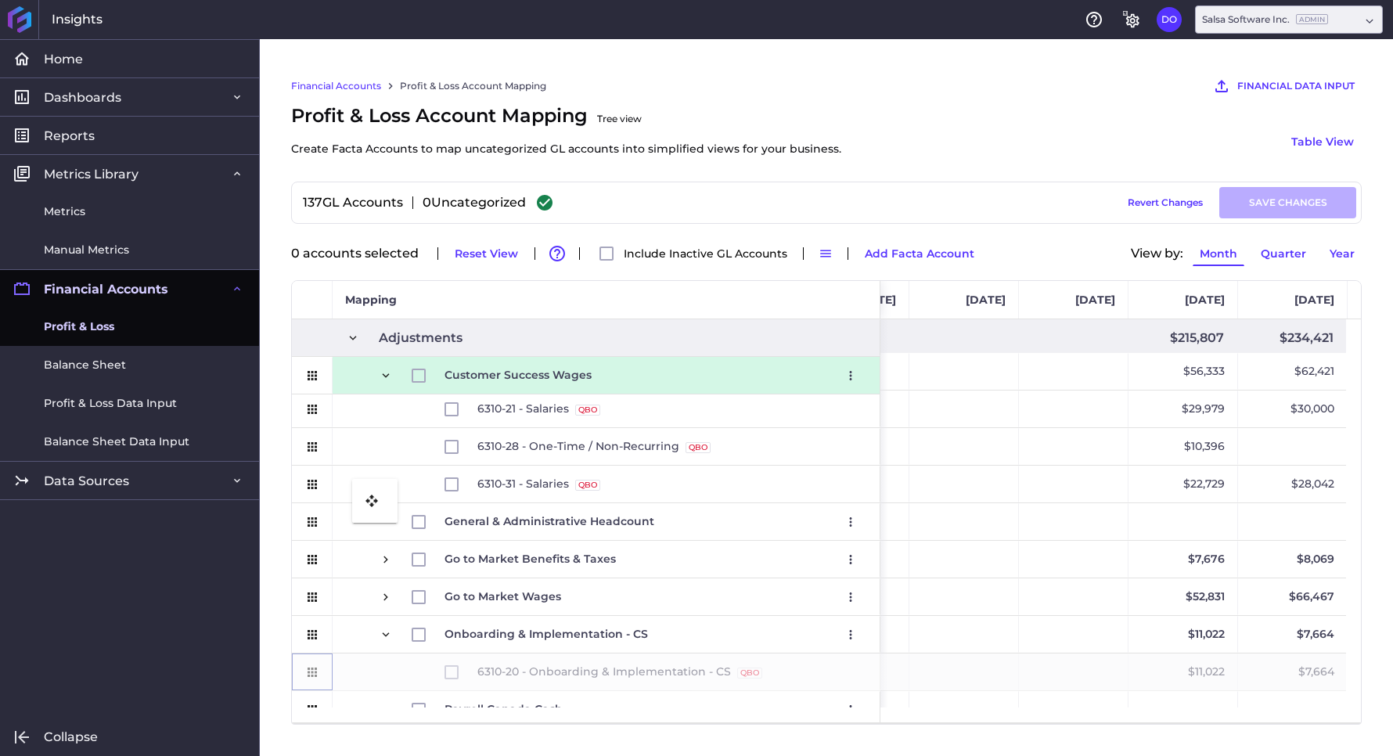
drag, startPoint x: 309, startPoint y: 672, endPoint x: 360, endPoint y: 488, distance: 190.8
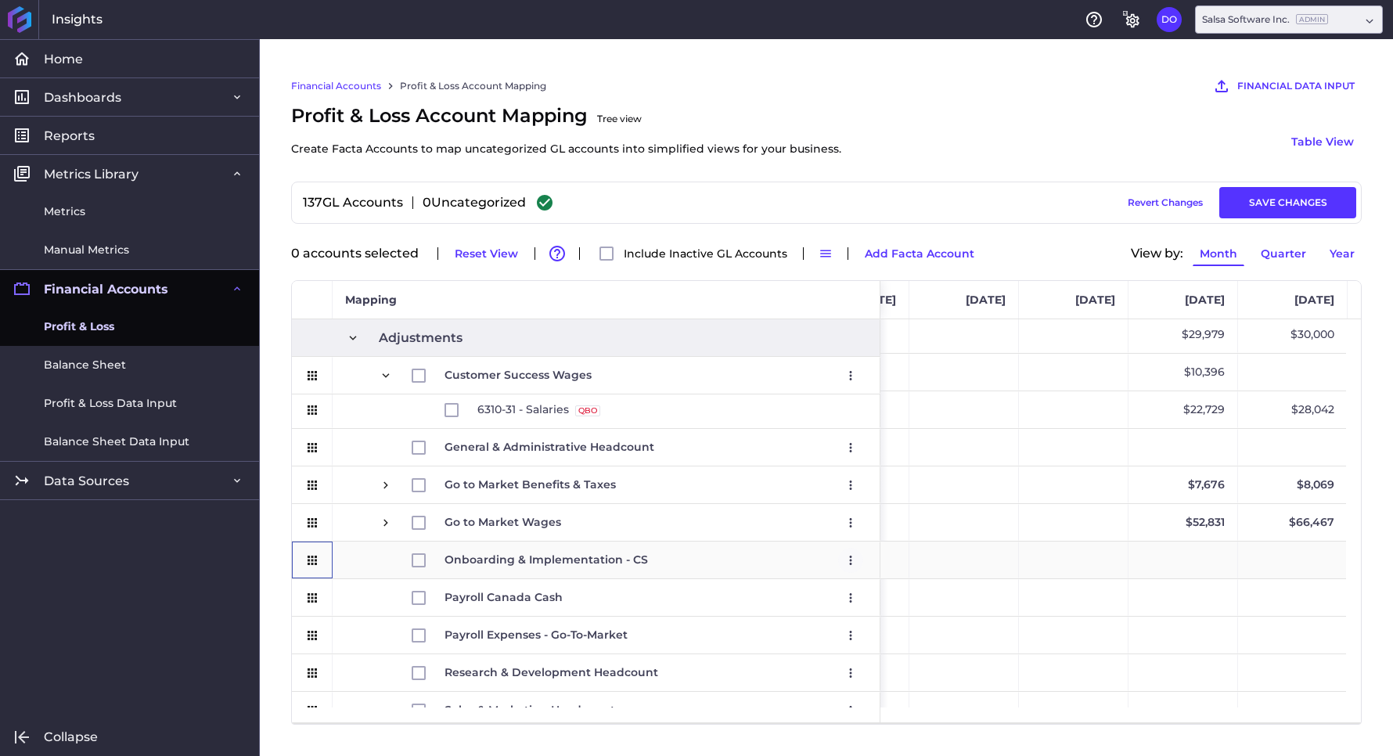
click at [853, 558] on icon "User Menu" at bounding box center [851, 560] width 14 height 14
click at [728, 619] on button "Remove" at bounding box center [761, 627] width 203 height 35
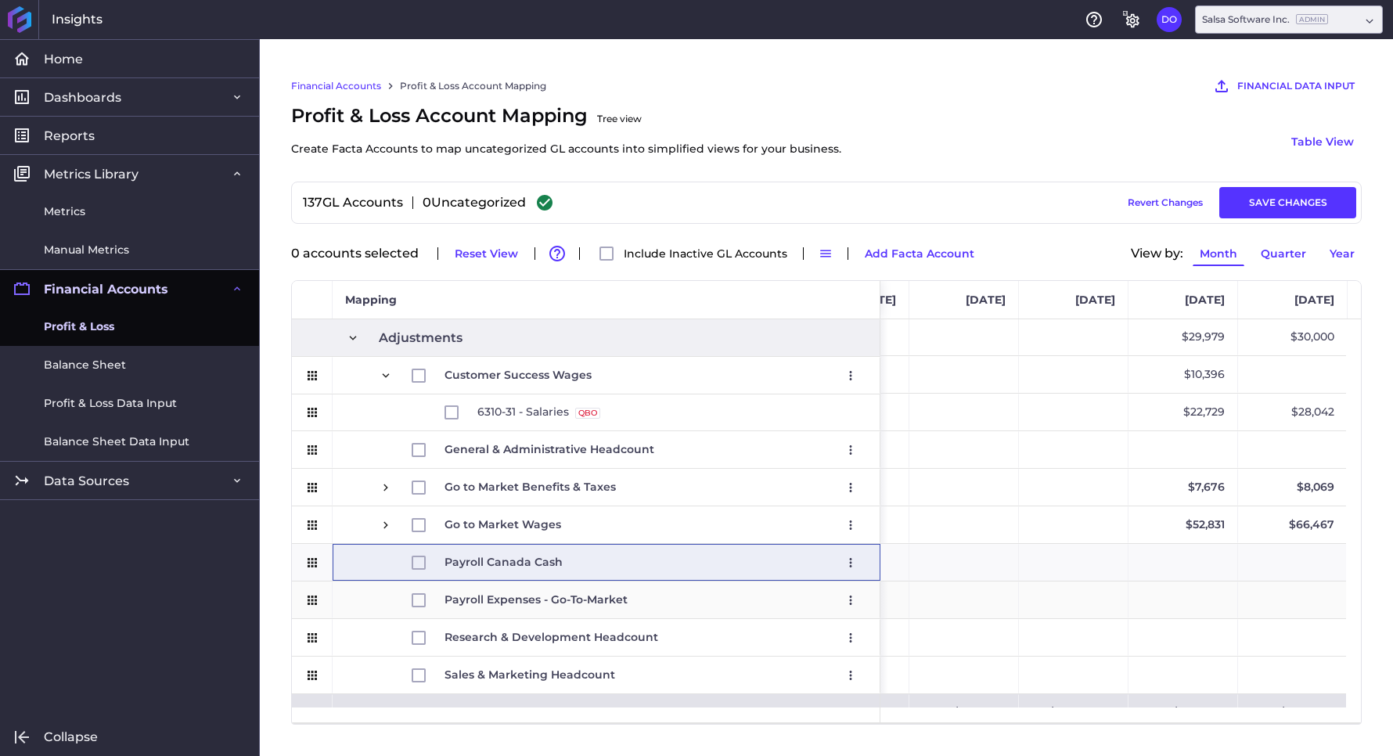
click at [642, 596] on span "Payroll Expenses - Go-To-Market Edit Remove" at bounding box center [653, 599] width 419 height 35
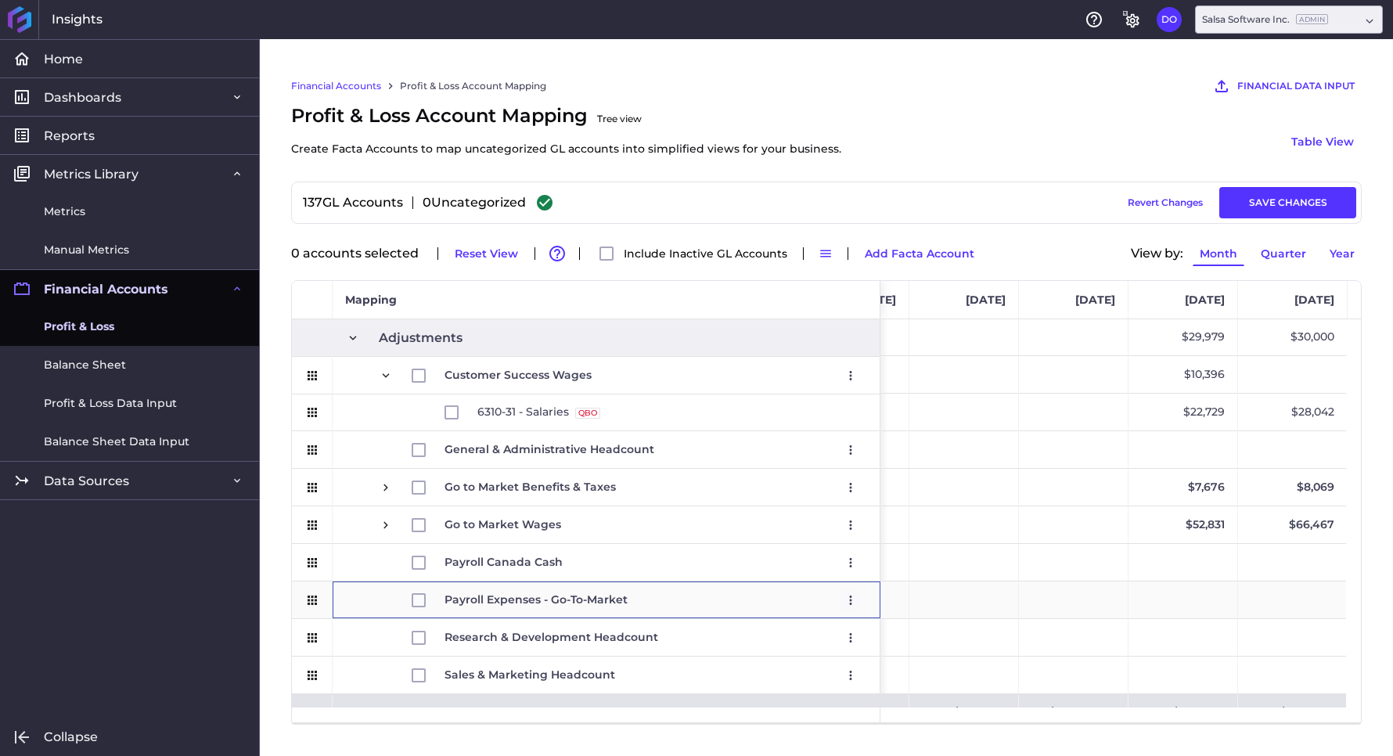
click at [850, 596] on icon "User Menu" at bounding box center [851, 600] width 2 height 9
click at [753, 662] on button "Remove" at bounding box center [761, 660] width 203 height 35
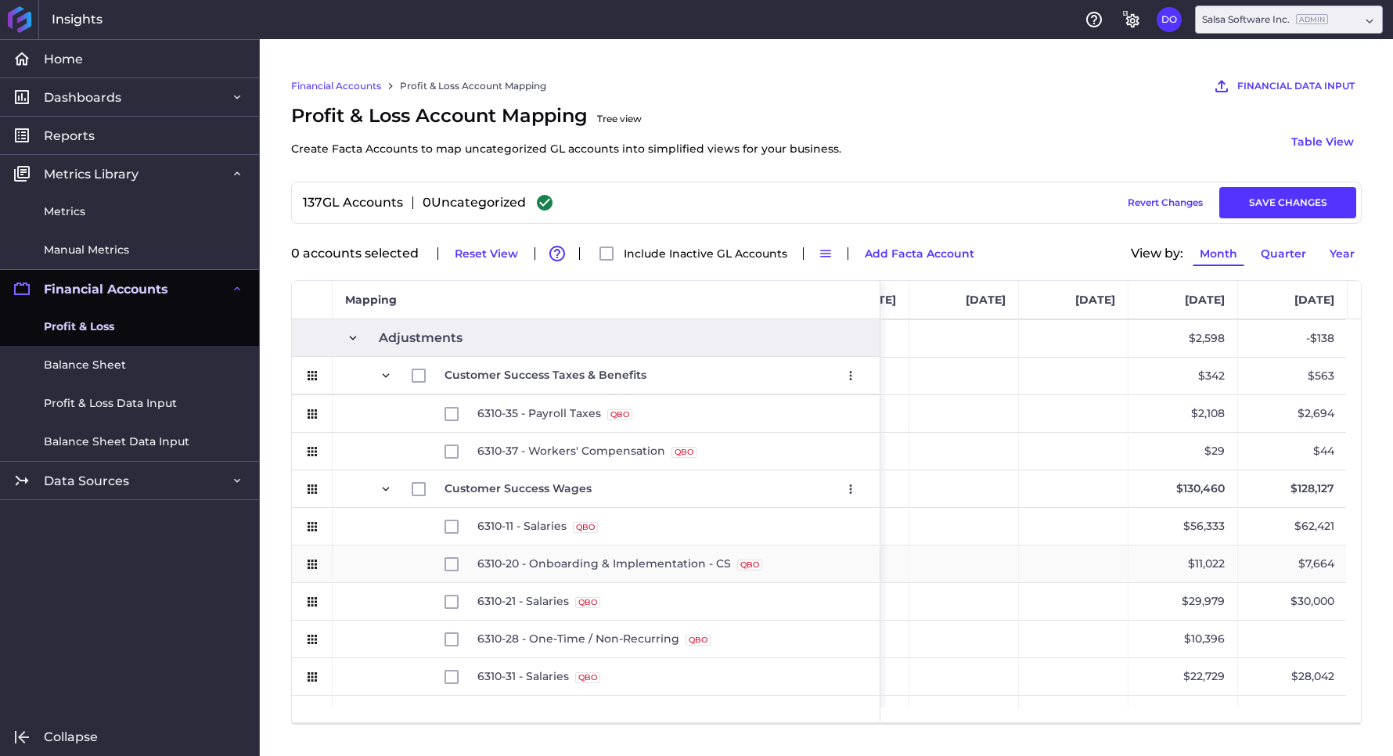
click at [1204, 564] on div "$11,022" at bounding box center [1183, 563] width 110 height 37
click at [1317, 559] on div "$7,664" at bounding box center [1293, 563] width 110 height 37
click at [1283, 197] on button "SAVE CHANGES" at bounding box center [1287, 202] width 137 height 31
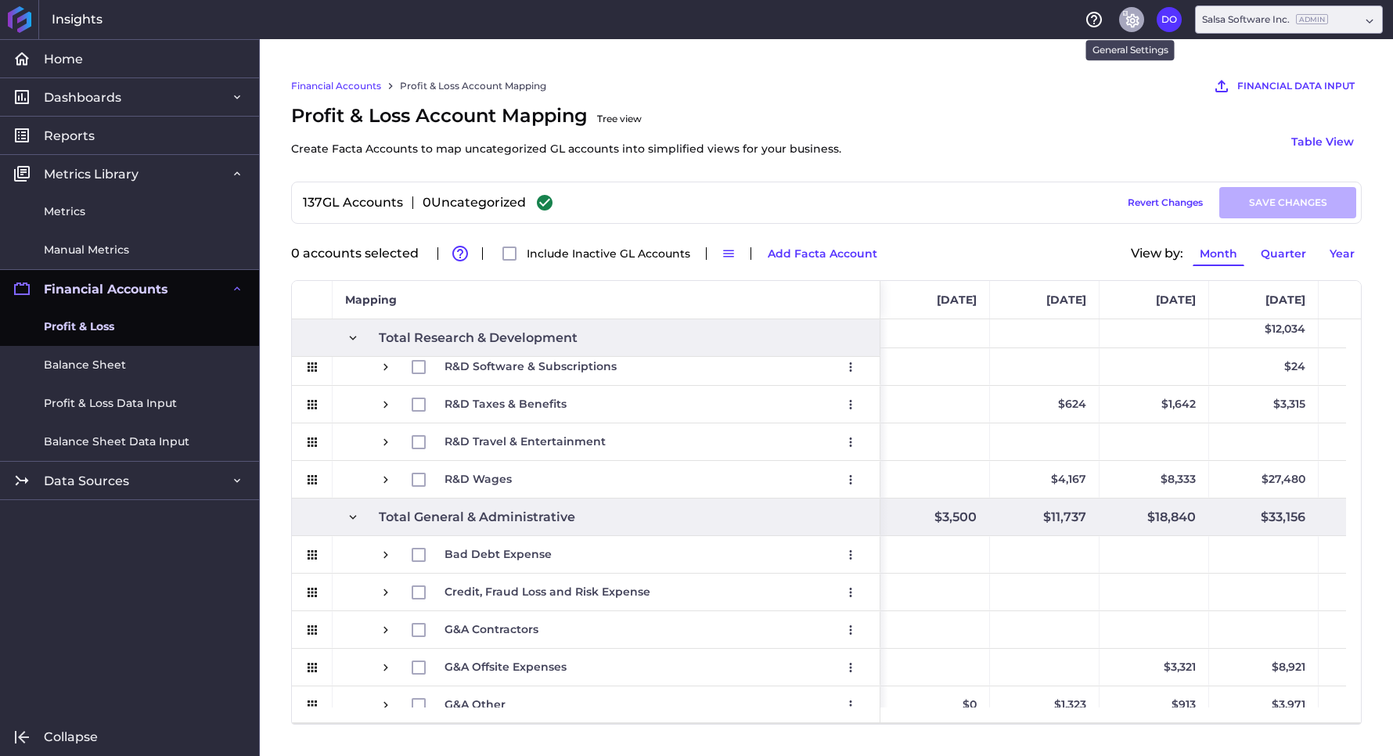
click at [1131, 20] on icon "General Settings" at bounding box center [1131, 19] width 19 height 19
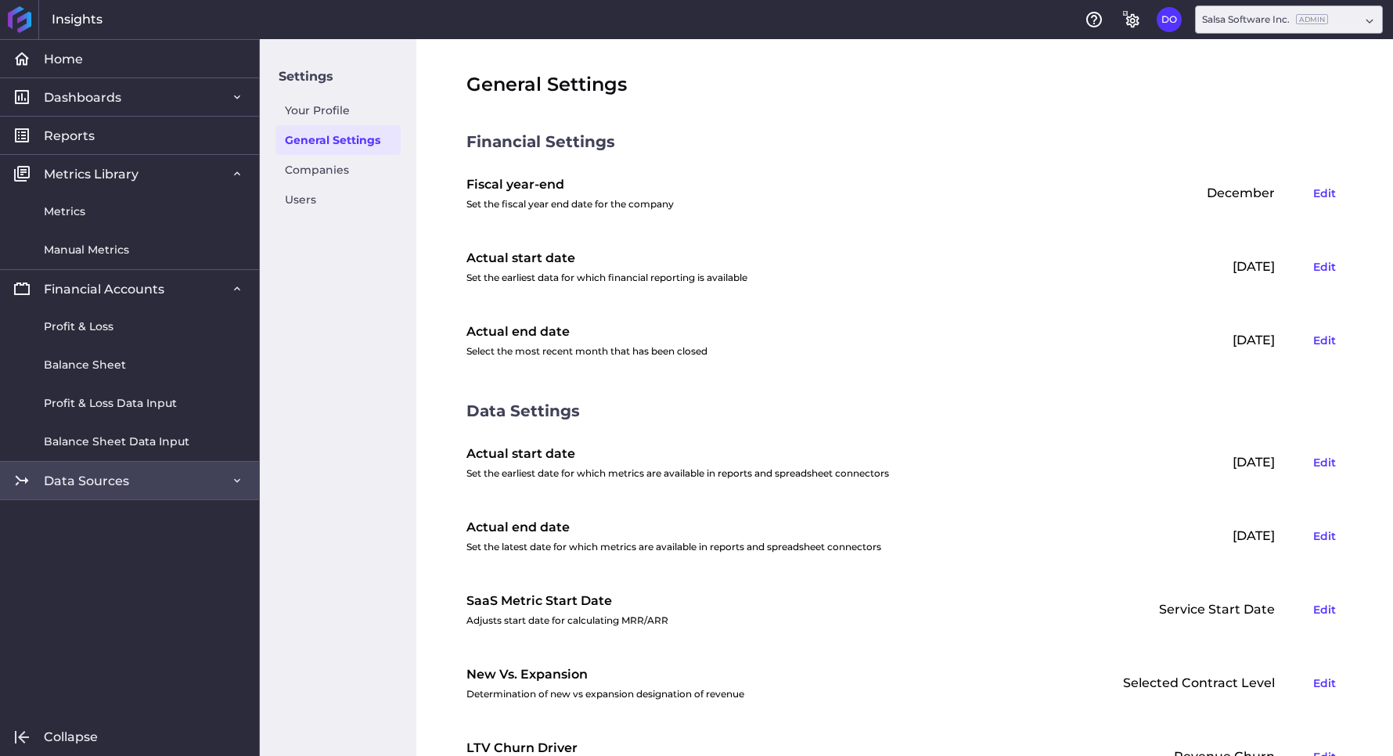
click at [107, 483] on span "Data Sources" at bounding box center [86, 481] width 85 height 16
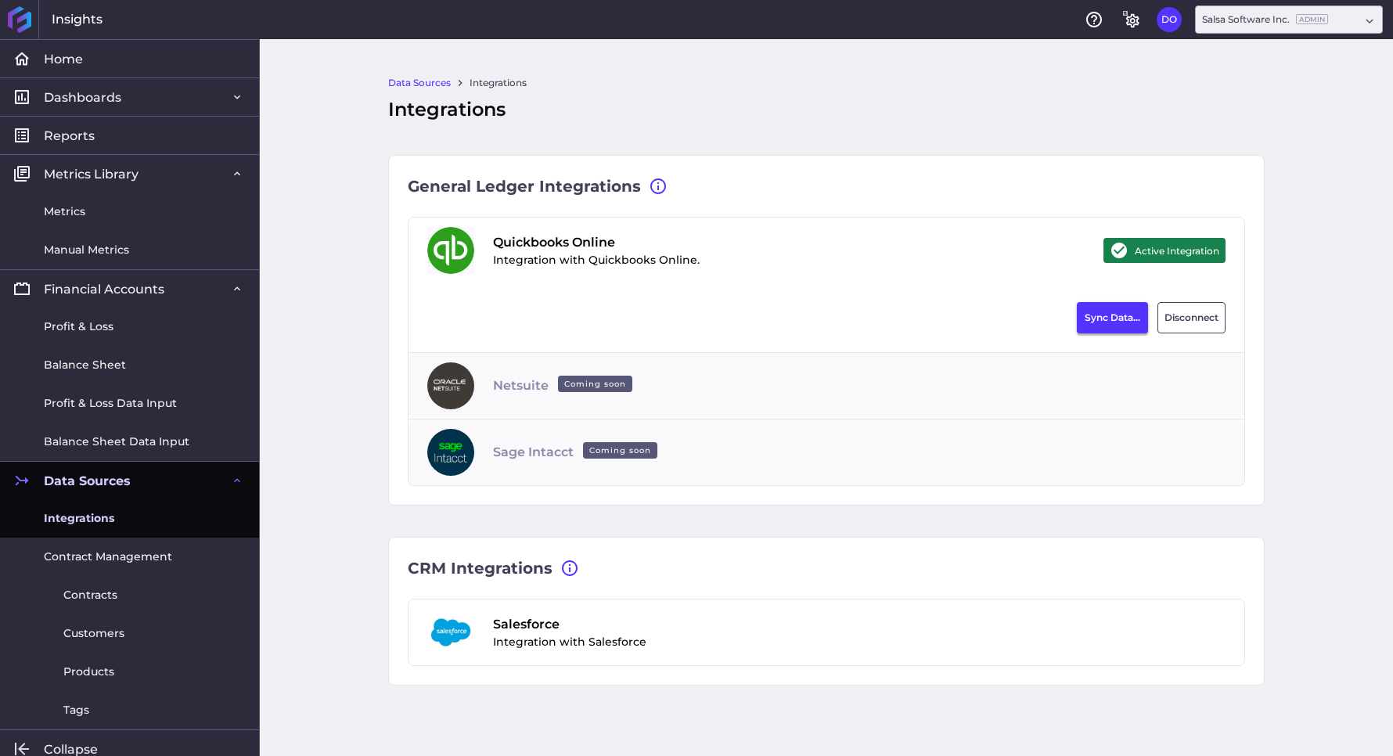
click at [1121, 318] on button "Sync Data..." at bounding box center [1112, 317] width 71 height 31
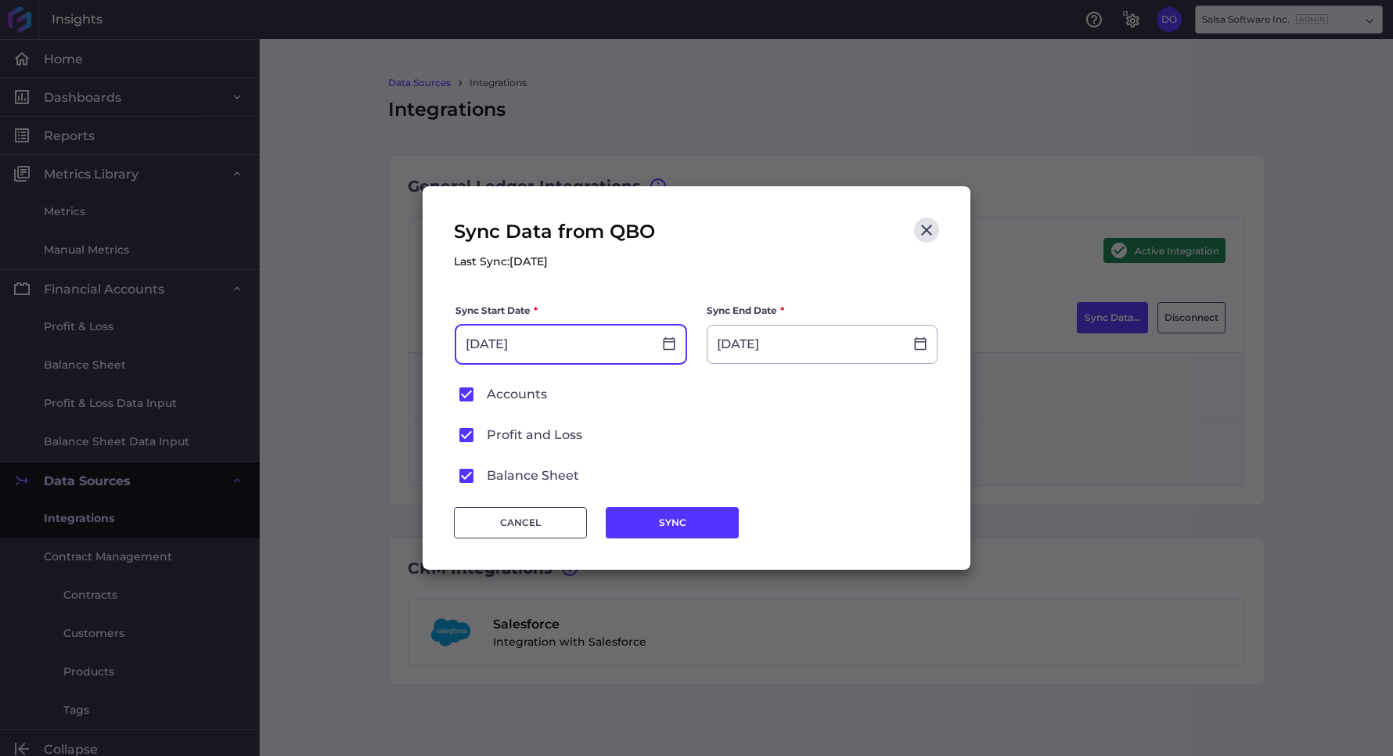
click at [561, 334] on input "[DATE]" at bounding box center [554, 345] width 196 height 38
click at [673, 344] on icon at bounding box center [669, 343] width 14 height 14
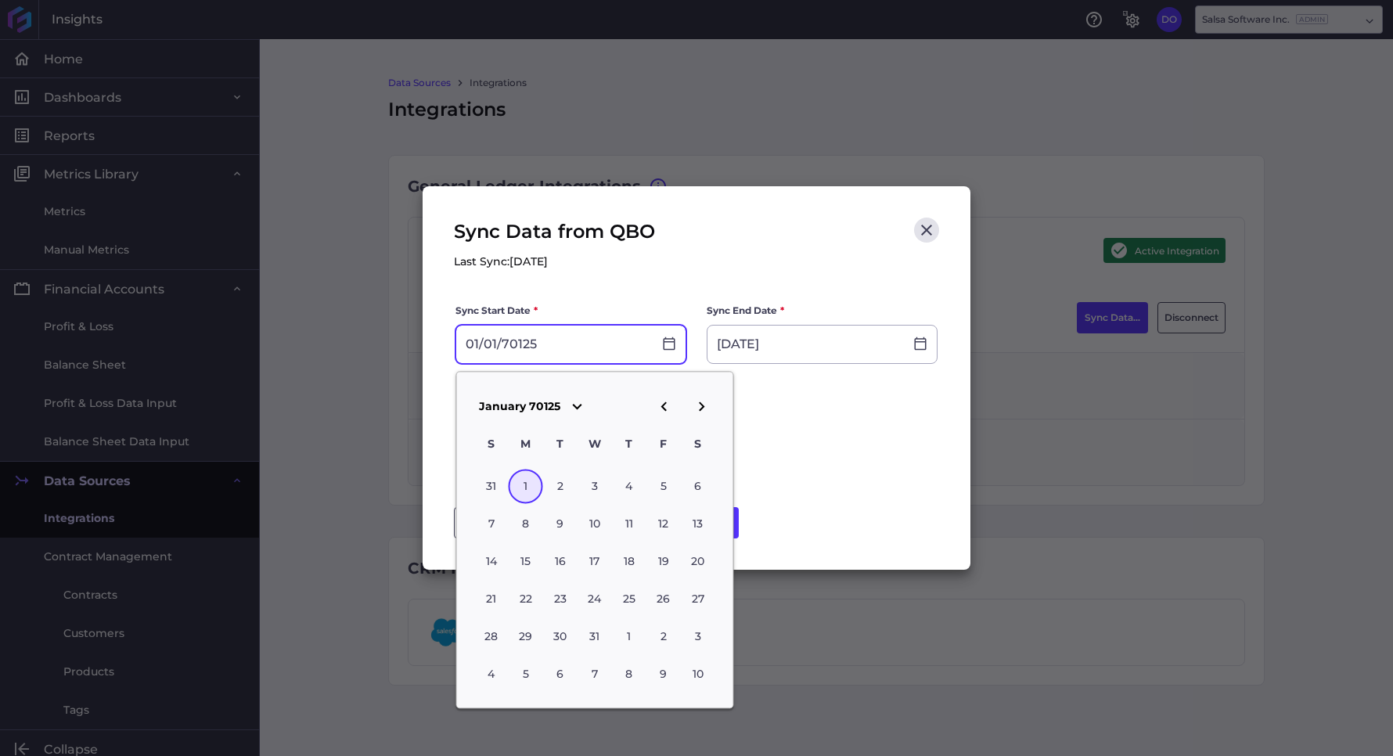
click at [544, 346] on input "01/01/70125" at bounding box center [554, 345] width 196 height 38
drag, startPoint x: 551, startPoint y: 346, endPoint x: 430, endPoint y: 333, distance: 121.2
click at [430, 333] on div "Sync Data from QBO Last Sync: [DATE] Sync Start Date * 01/01/70125 Sync End Dat…" at bounding box center [697, 377] width 548 height 383
type input "[DATE]"
click at [563, 481] on div "1" at bounding box center [560, 487] width 34 height 34
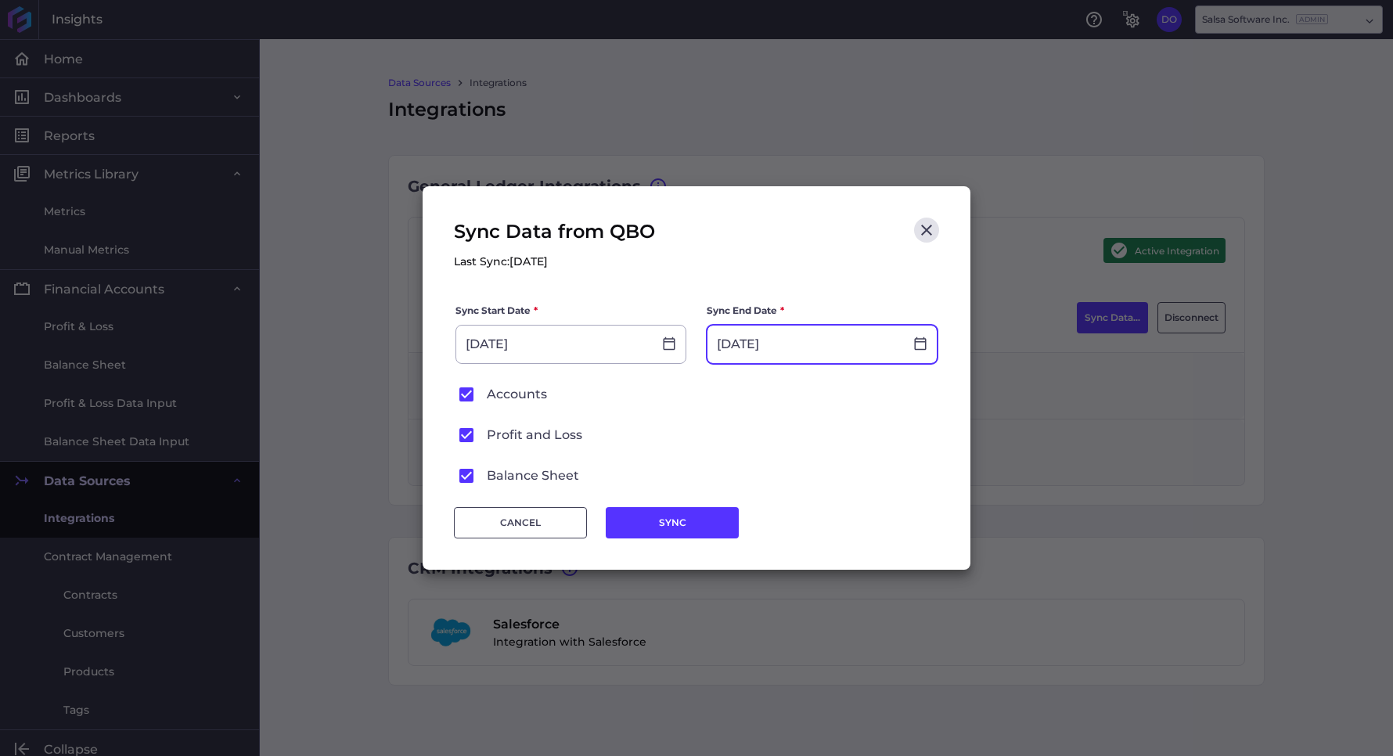
click at [801, 329] on input "[DATE]" at bounding box center [805, 345] width 196 height 38
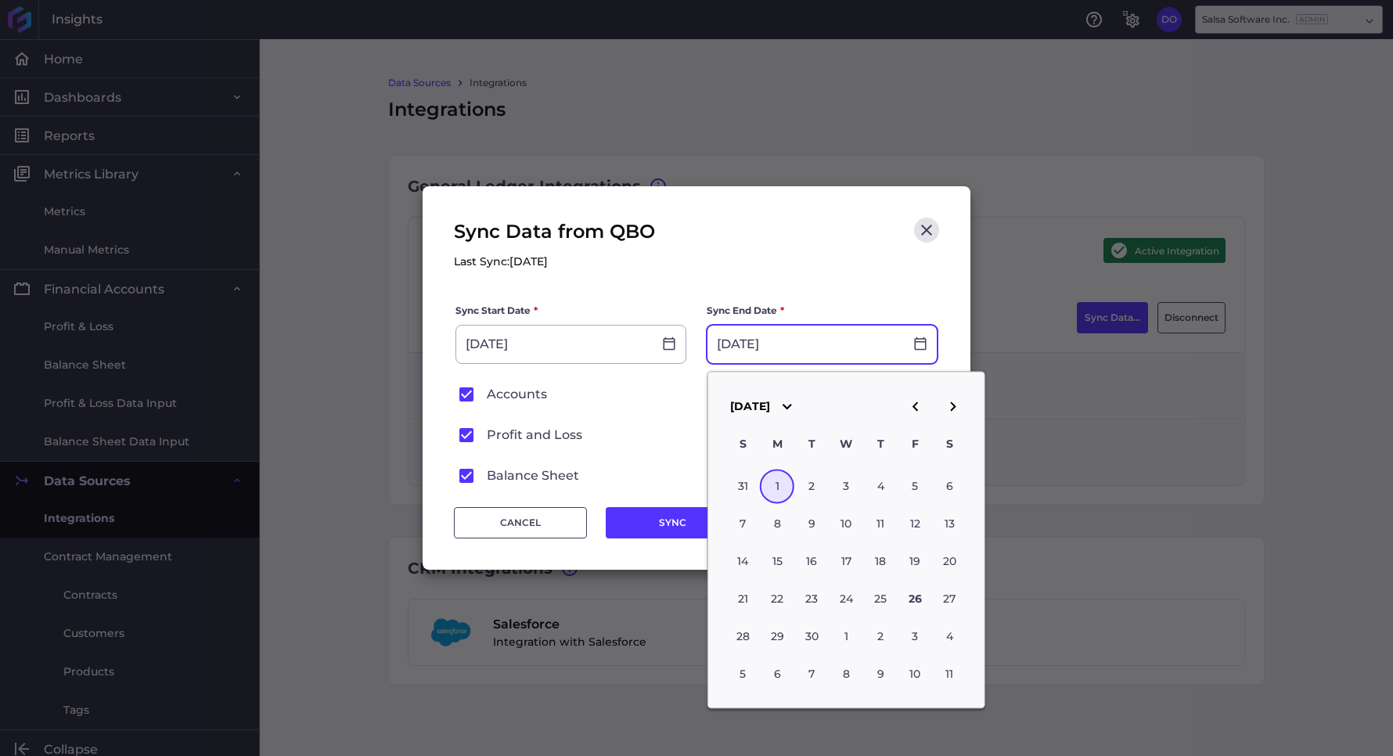
type input "[DATE]"
click at [801, 270] on div "Sync Data from QBO Last Sync: [DATE]" at bounding box center [696, 260] width 485 height 85
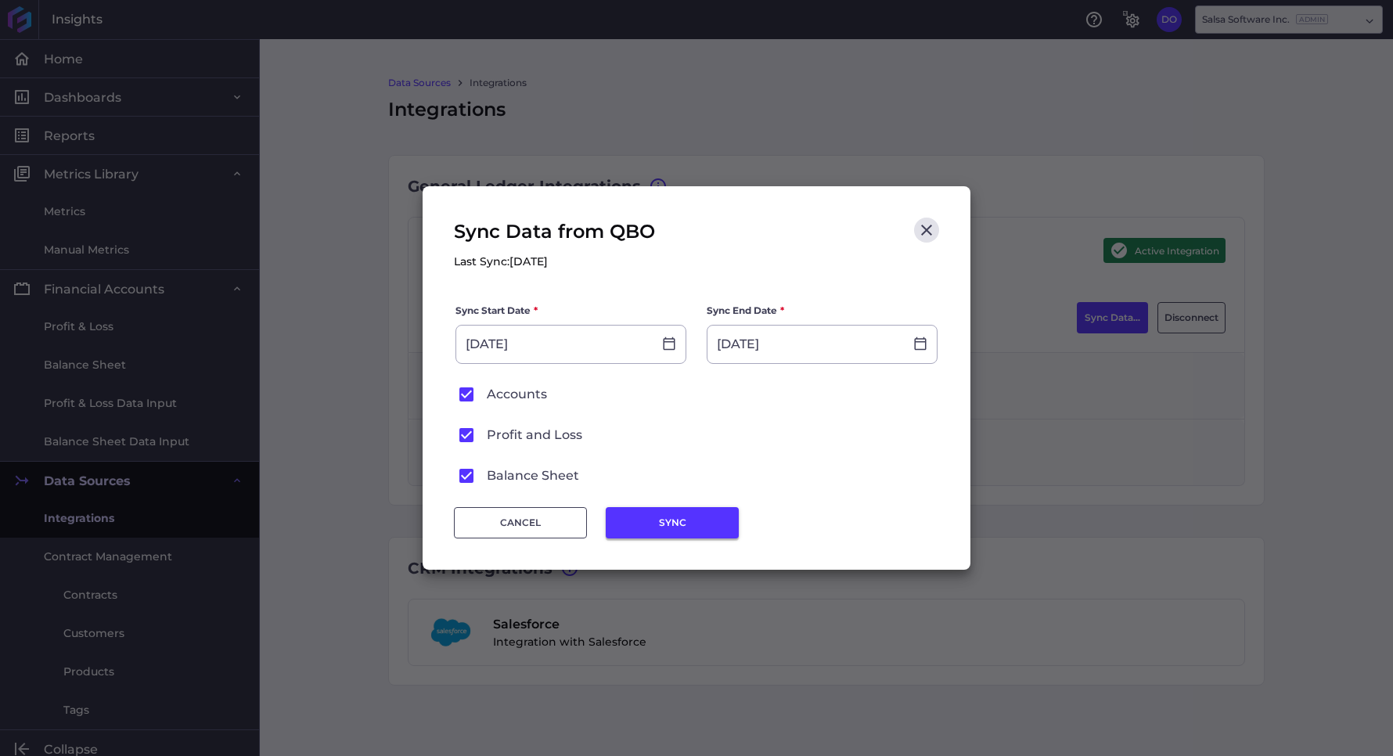
click at [701, 516] on button "SYNC" at bounding box center [672, 522] width 133 height 31
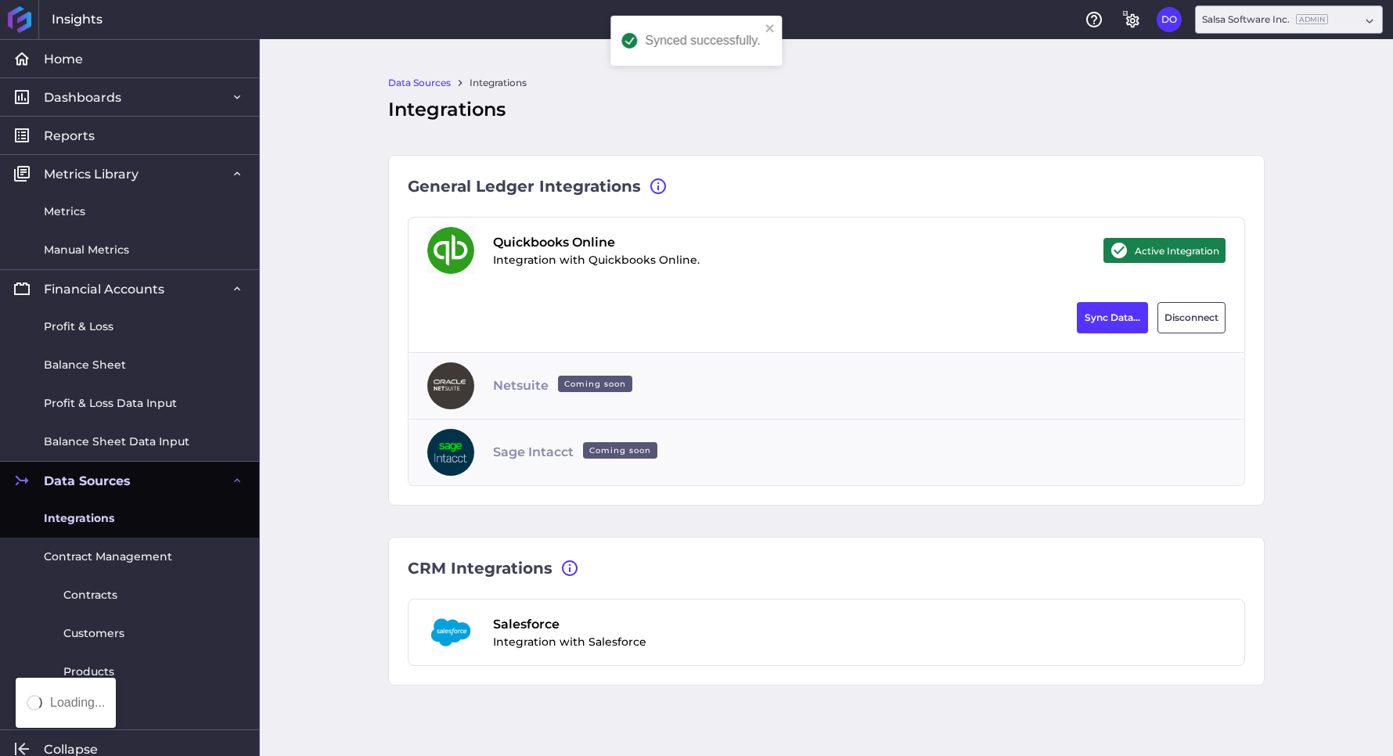
type input "[DATE]"
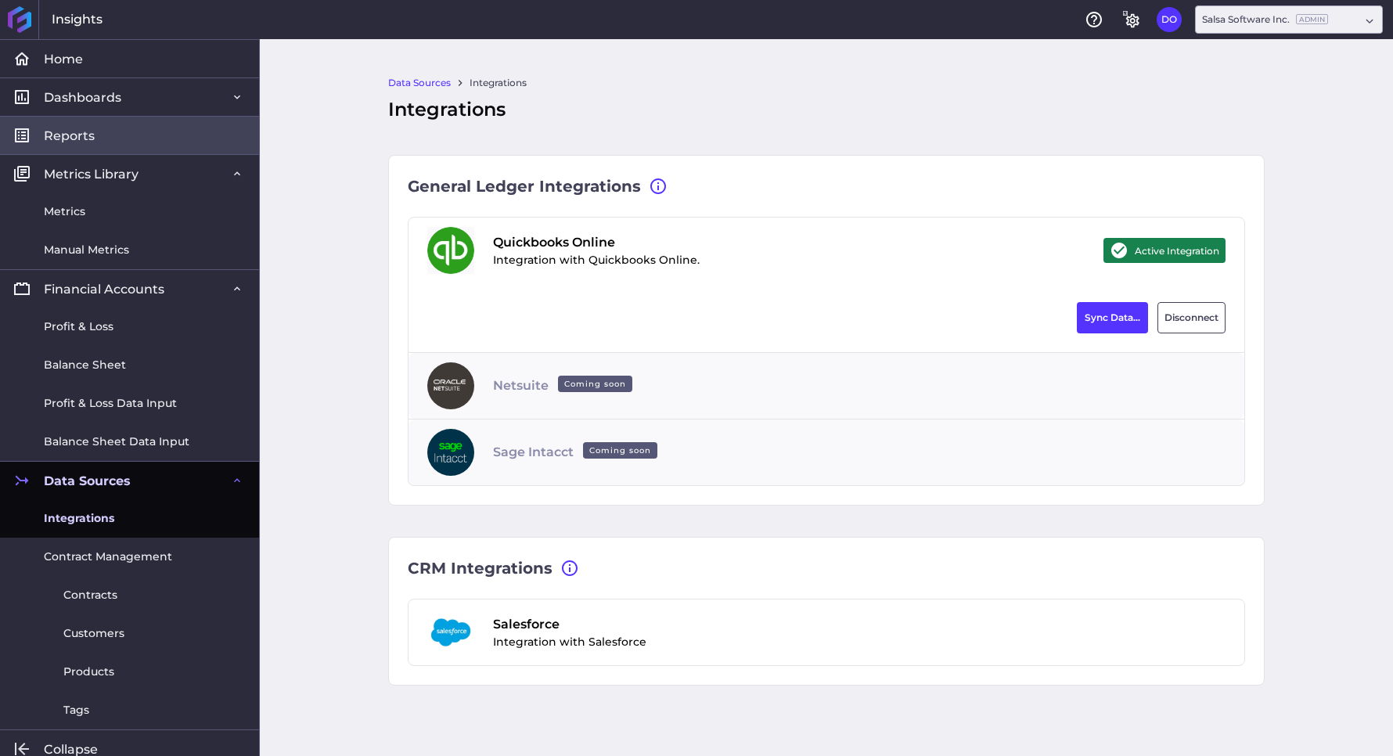
click at [109, 135] on link "Reports" at bounding box center [129, 135] width 259 height 38
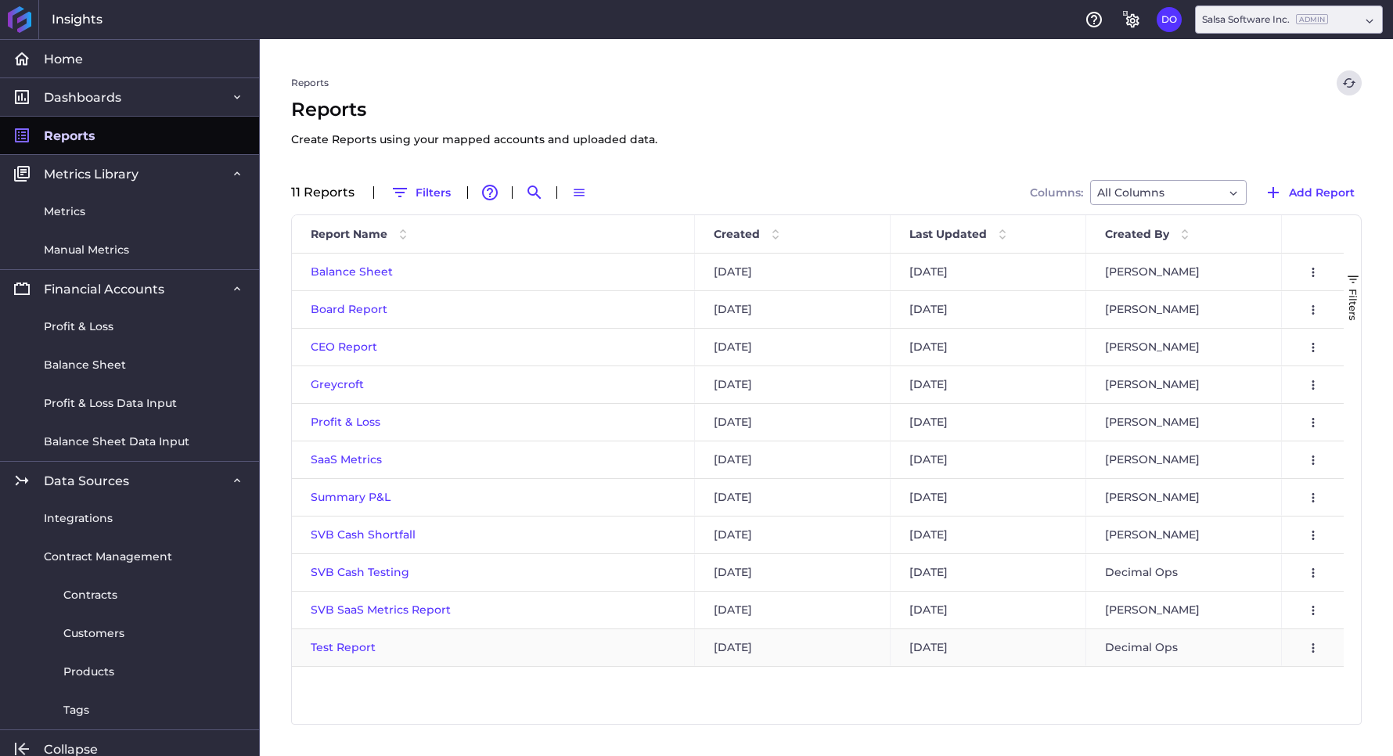
click at [329, 653] on span "Test Report" at bounding box center [343, 647] width 65 height 14
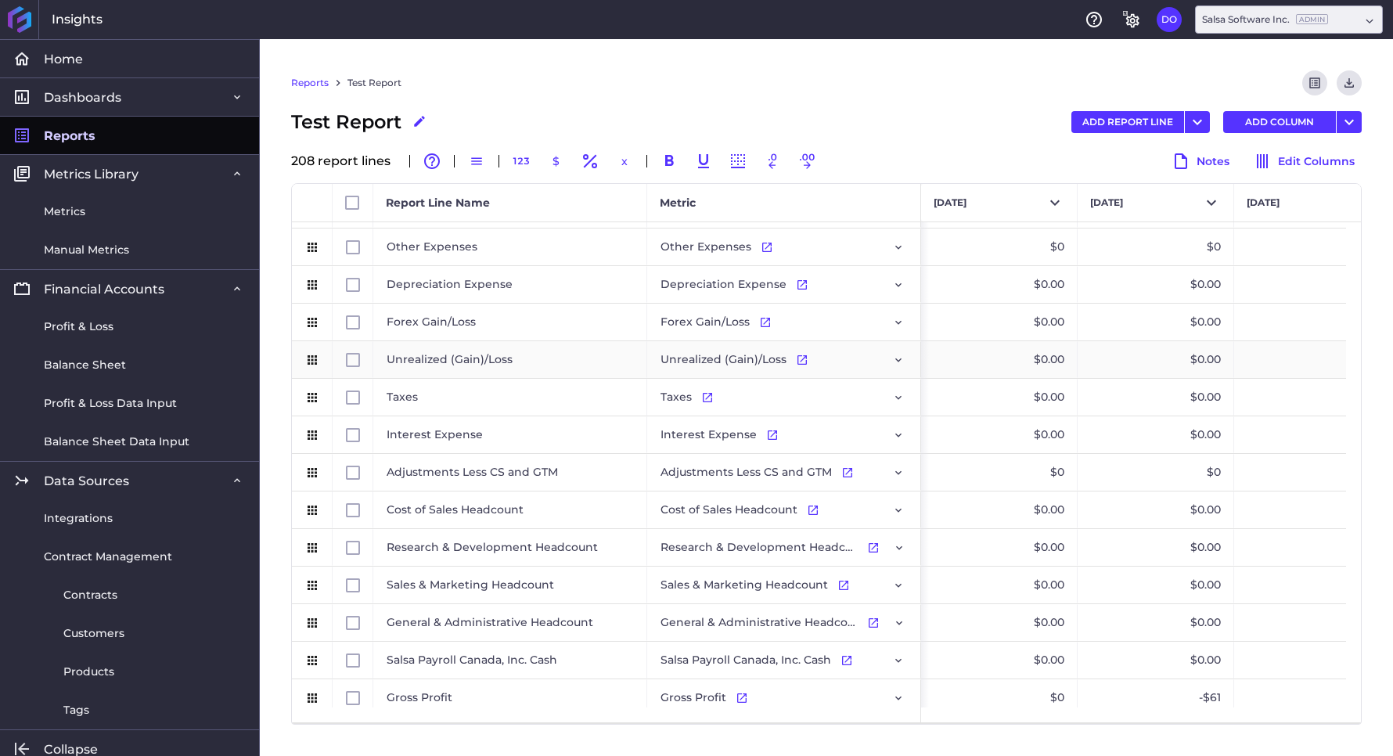
scroll to position [1237, 0]
